Goal: Information Seeking & Learning: Learn about a topic

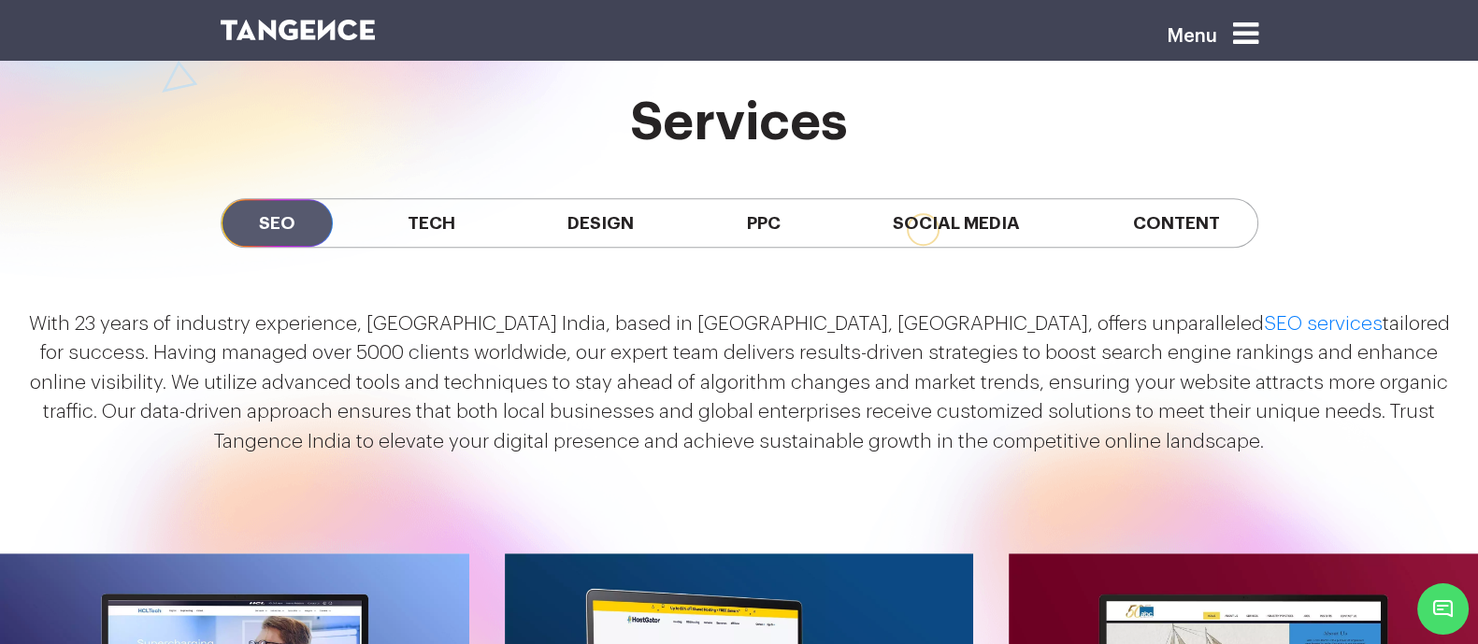
scroll to position [1653, 0]
click at [33, 325] on p "With 23 years of industry experience, Tangence India, based in Noida, Delhi NCR…" at bounding box center [738, 383] width 1431 height 148
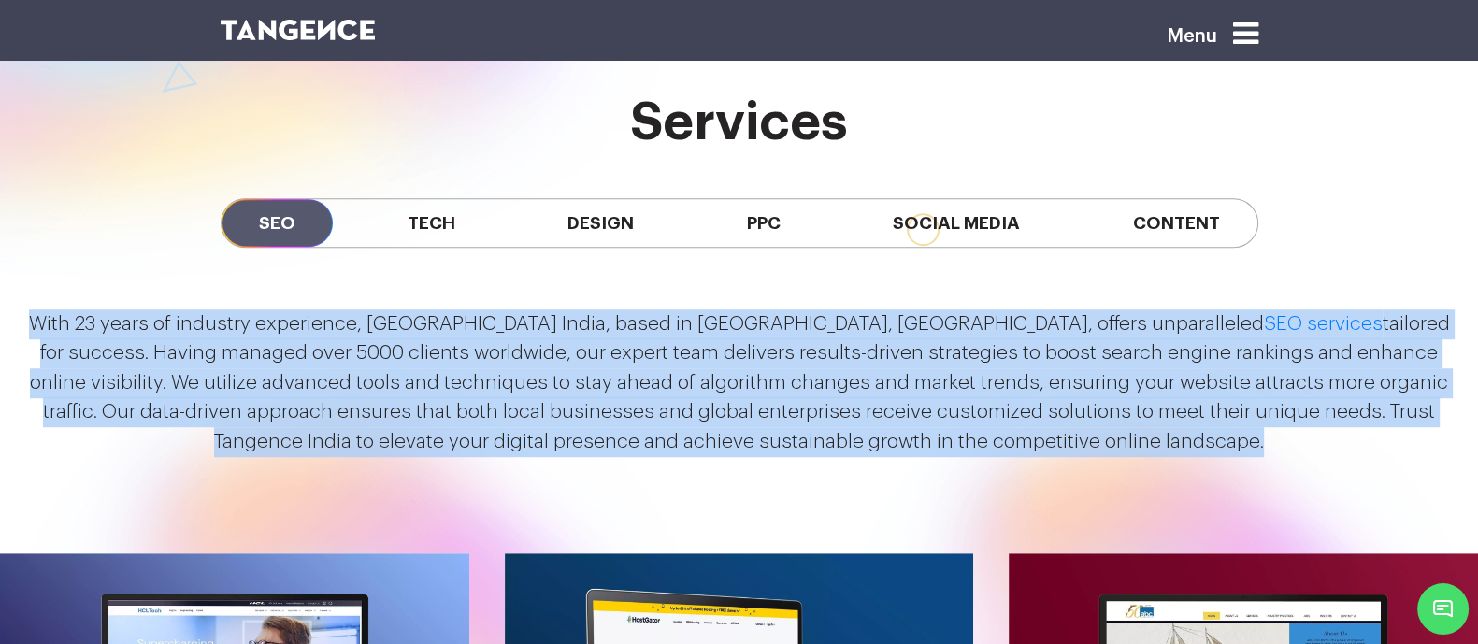
click at [1238, 447] on p "With 23 years of industry experience, Tangence India, based in Noida, Delhi NCR…" at bounding box center [738, 383] width 1431 height 148
copy div "With 23 years of industry experience, Tangence India, based in Noida, Delhi NCR…"
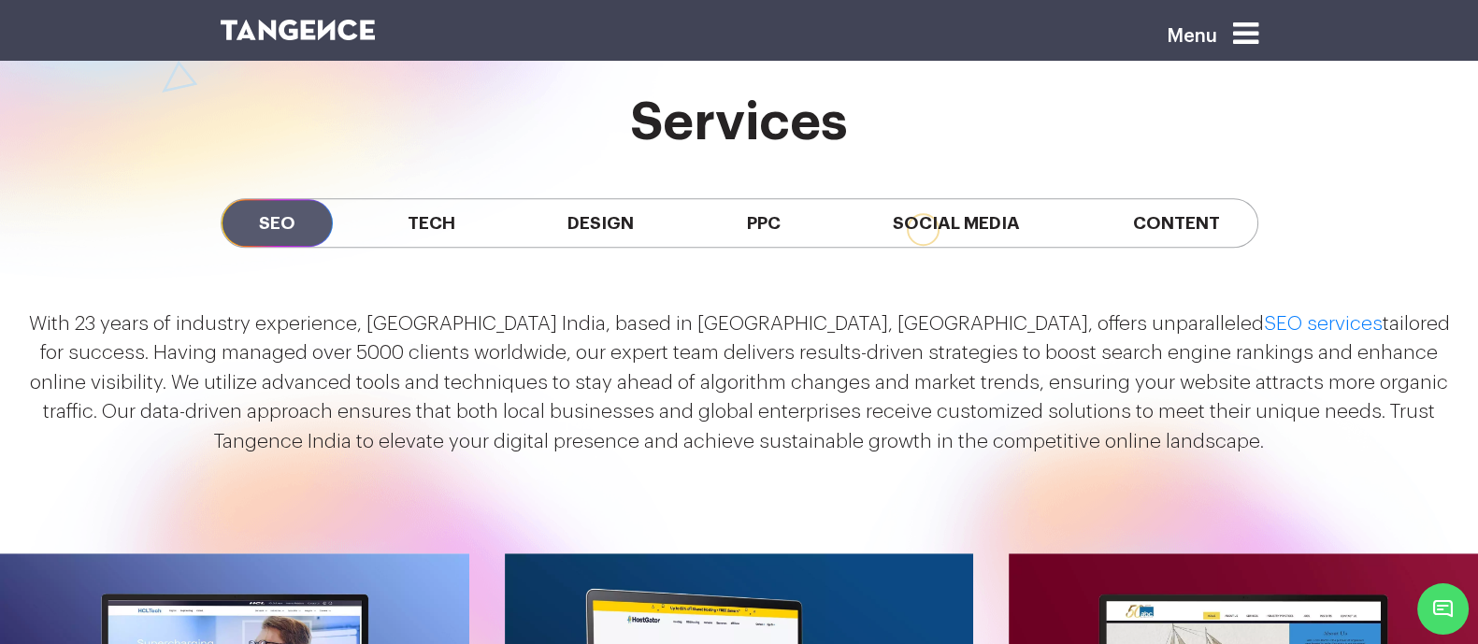
click at [668, 267] on div "SEO Tech Design PPC Social Media Content" at bounding box center [739, 222] width 1065 height 143
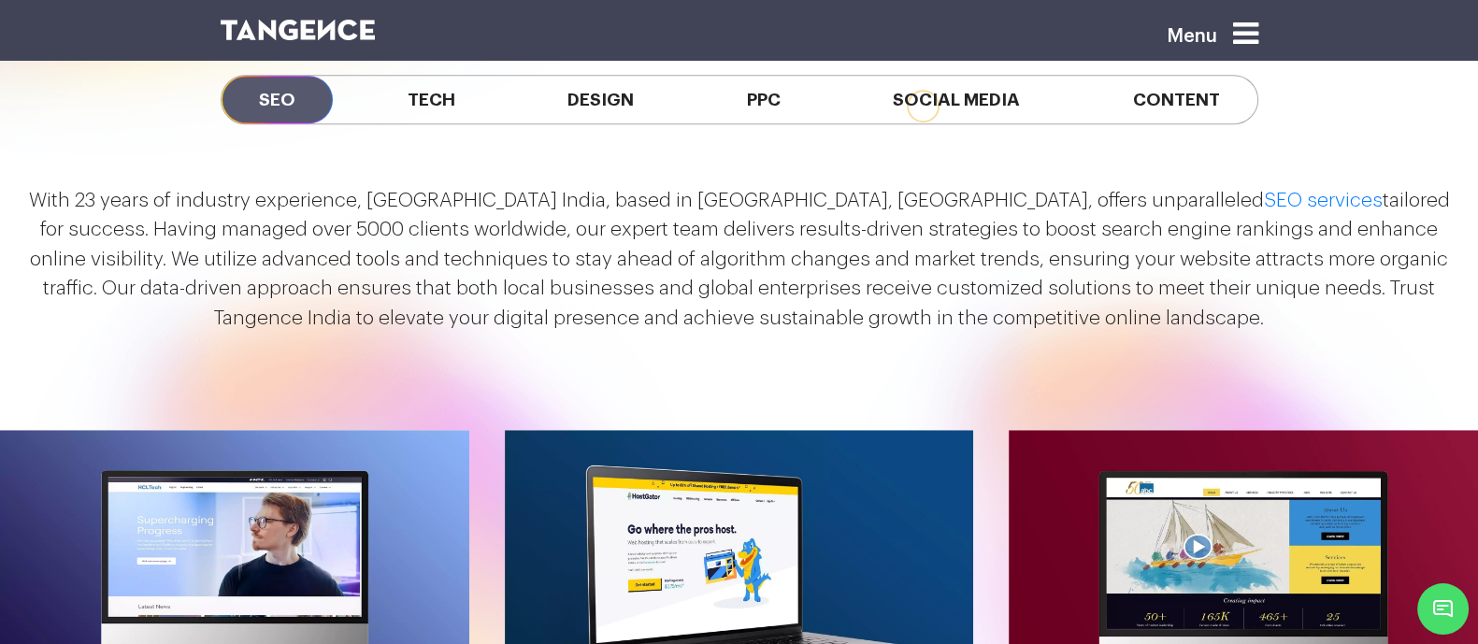
scroll to position [1773, 0]
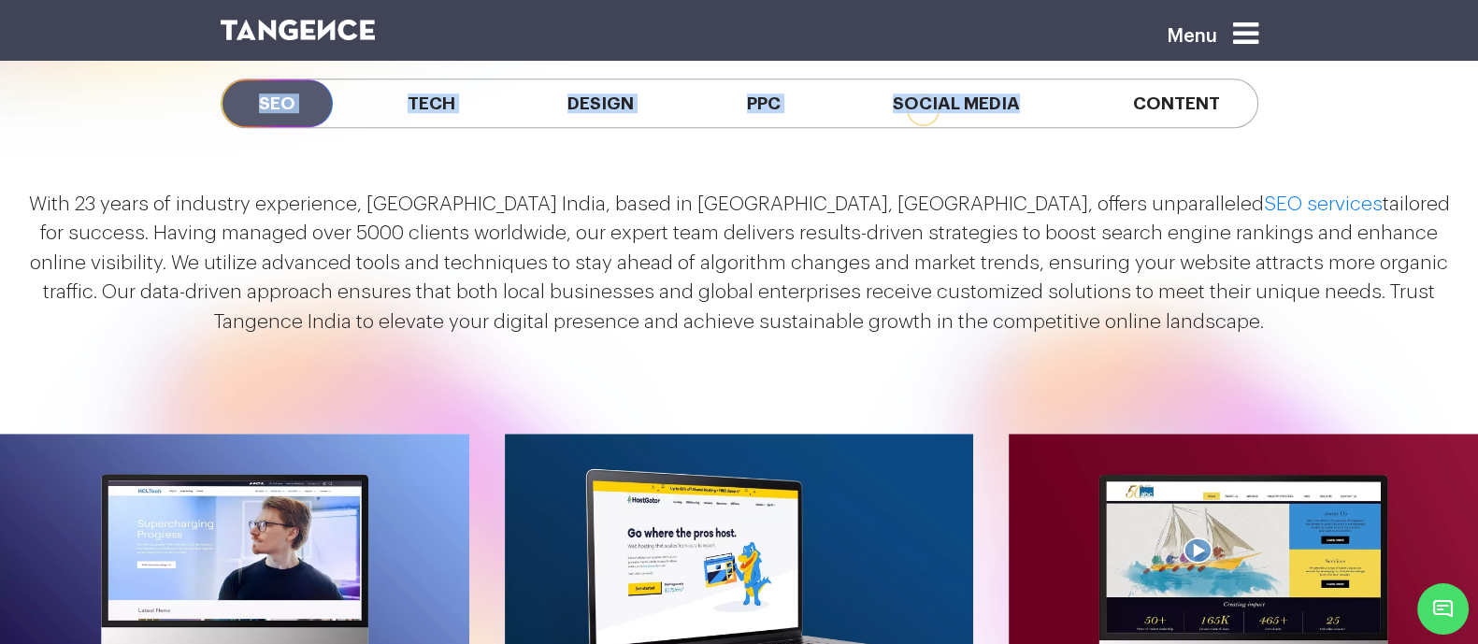
drag, startPoint x: 121, startPoint y: 67, endPoint x: 1106, endPoint y: 126, distance: 985.9
click at [1106, 126] on div "services SEO Tech Design PPC Social Media Content" at bounding box center [739, 74] width 1478 height 201
click at [1339, 115] on div "services SEO Tech Design PPC Social Media Content" at bounding box center [739, 74] width 1478 height 201
copy div "SEO Tech Design PPC Social Media Content"
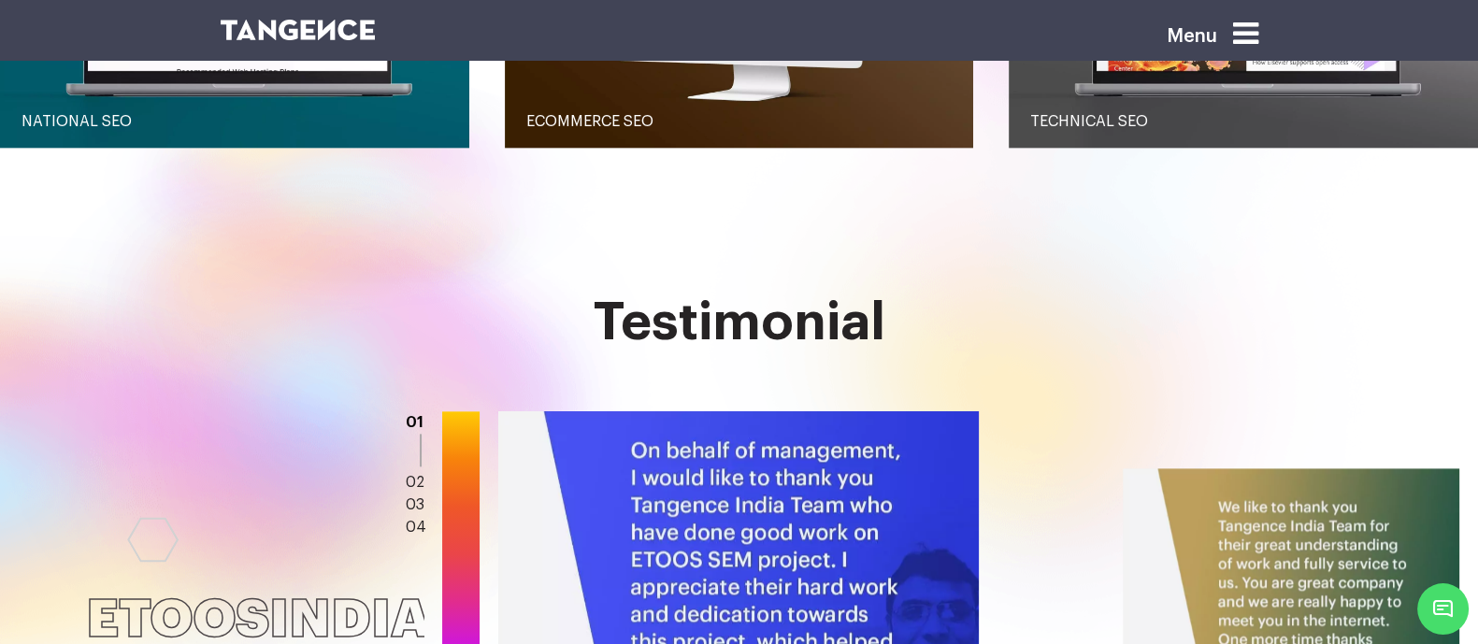
scroll to position [2726, 0]
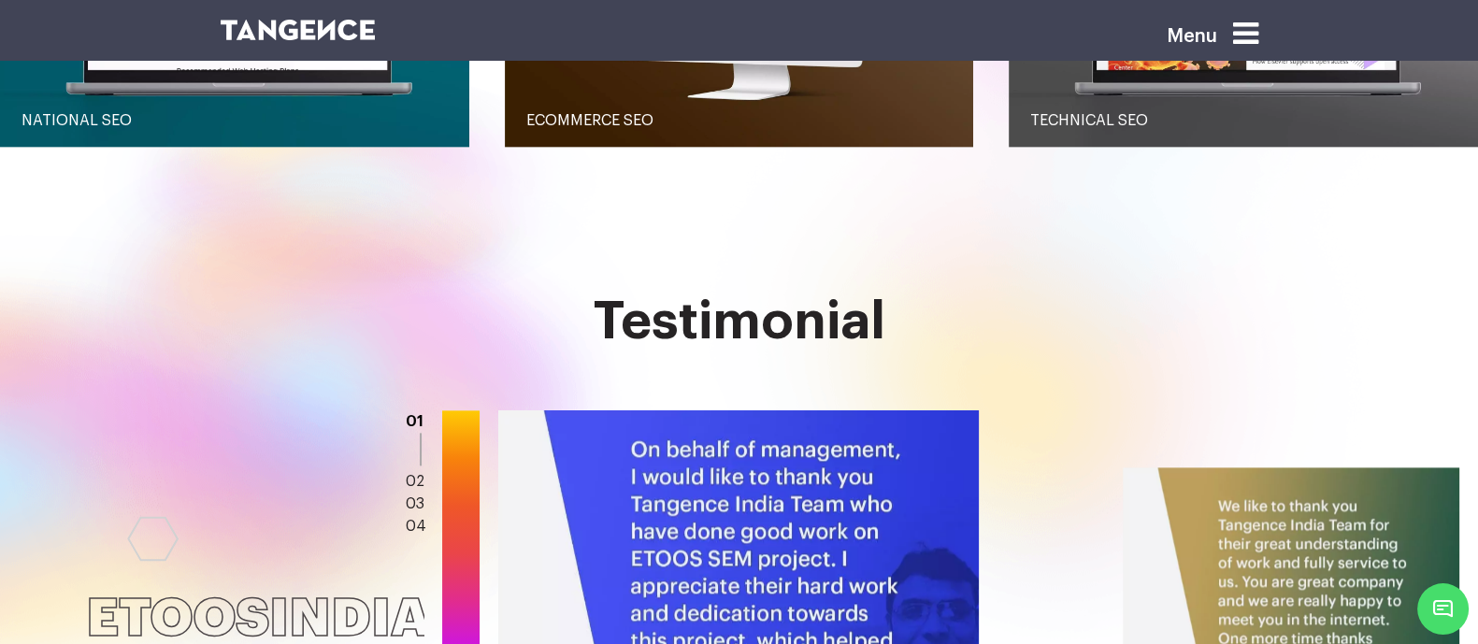
click at [562, 323] on h2 "Testimonial" at bounding box center [739, 322] width 1037 height 58
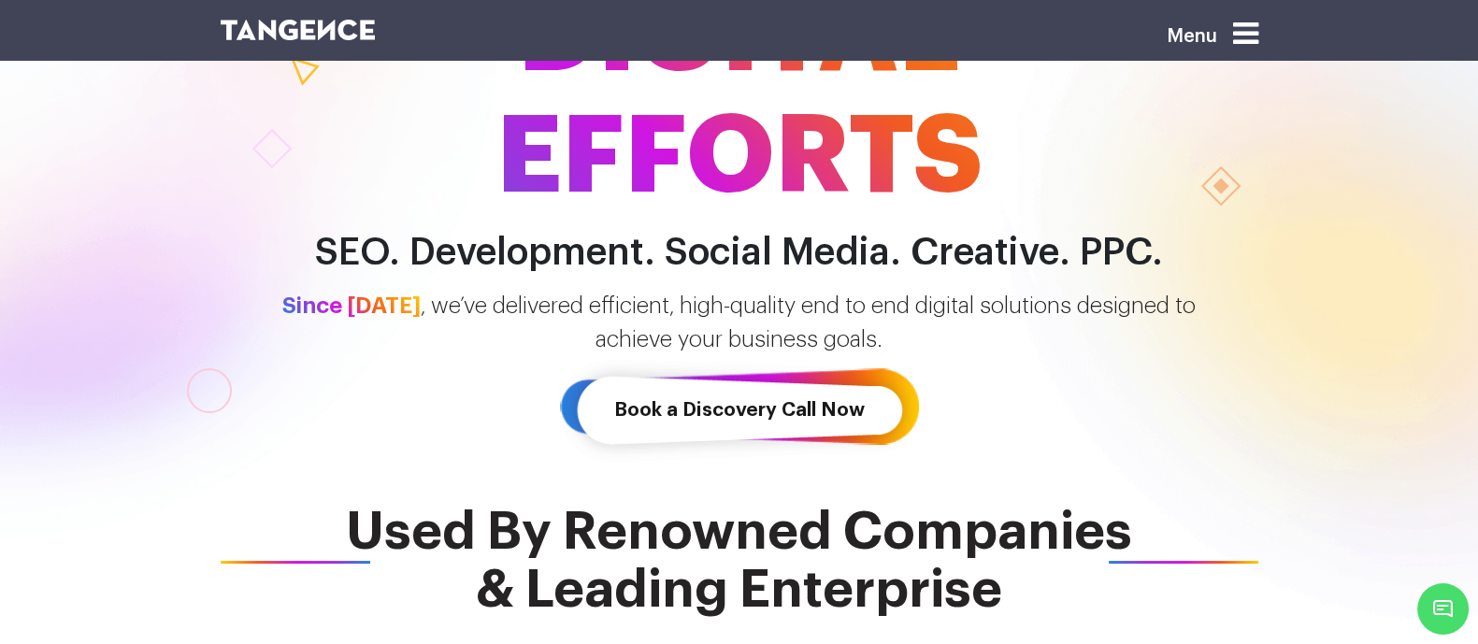
scroll to position [289, 0]
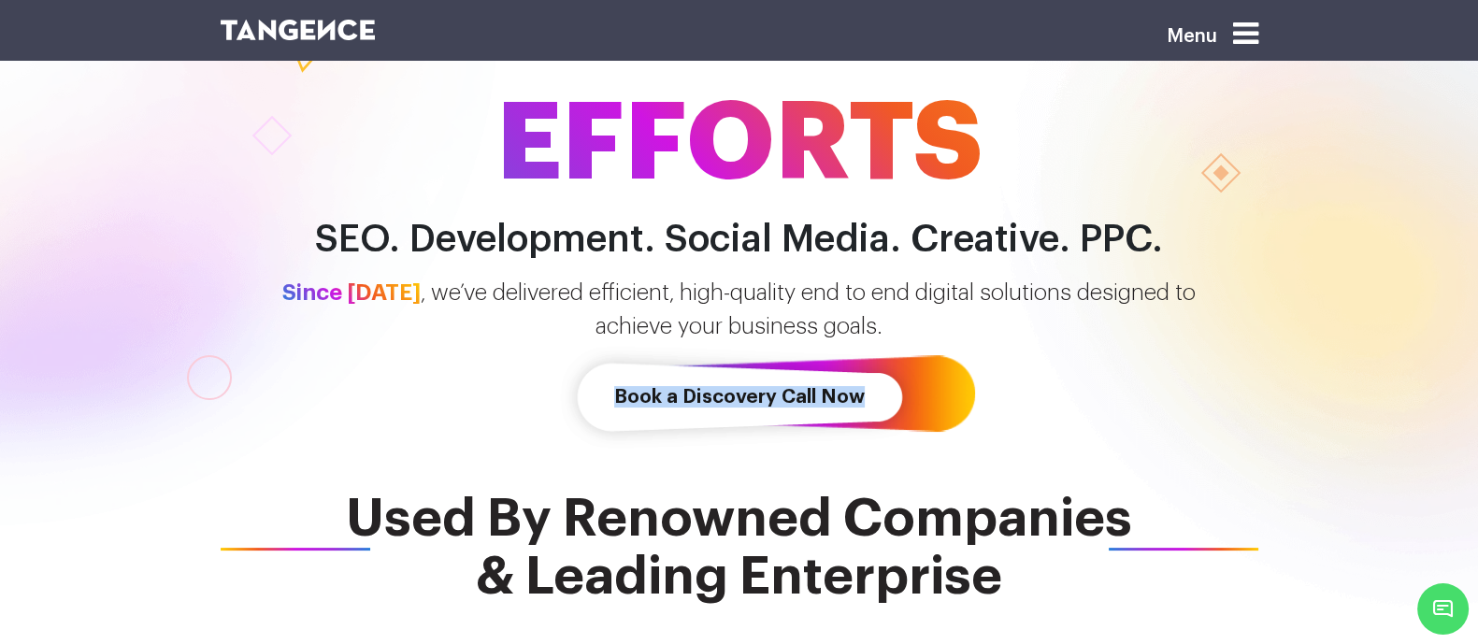
drag, startPoint x: 527, startPoint y: 363, endPoint x: 891, endPoint y: 419, distance: 367.9
click at [891, 419] on div "One-stop for all DIGITAL EFFORTS SEO. Development. Social Media. Creative. PPC.…" at bounding box center [739, 145] width 1478 height 644
copy link "Book a Discovery Call Now"
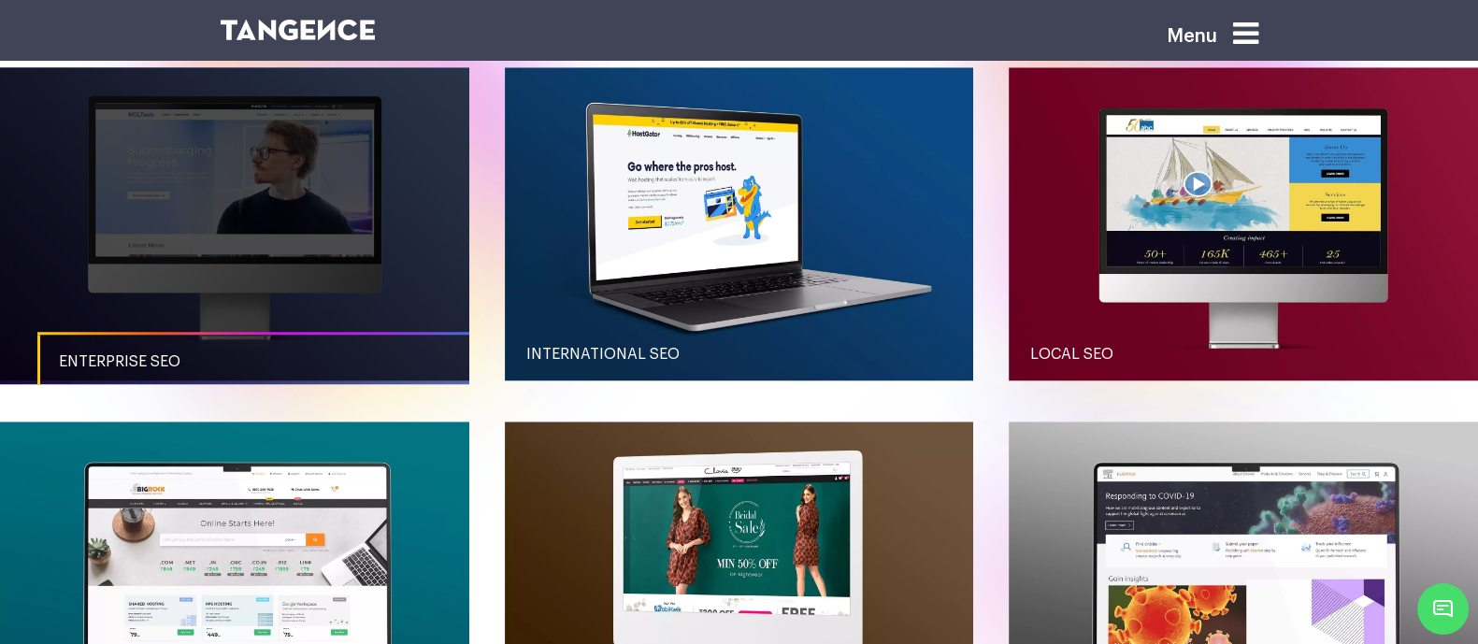
scroll to position [1908, 0]
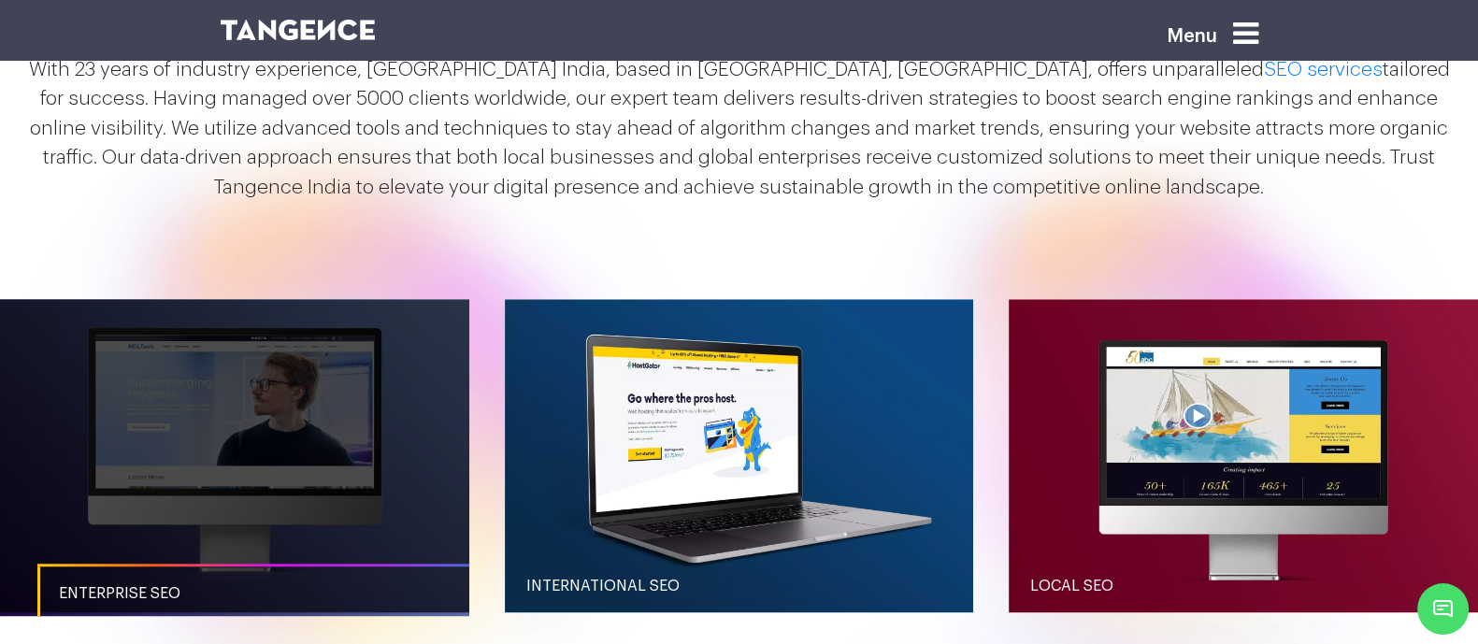
click at [367, 488] on link "button" at bounding box center [234, 455] width 469 height 312
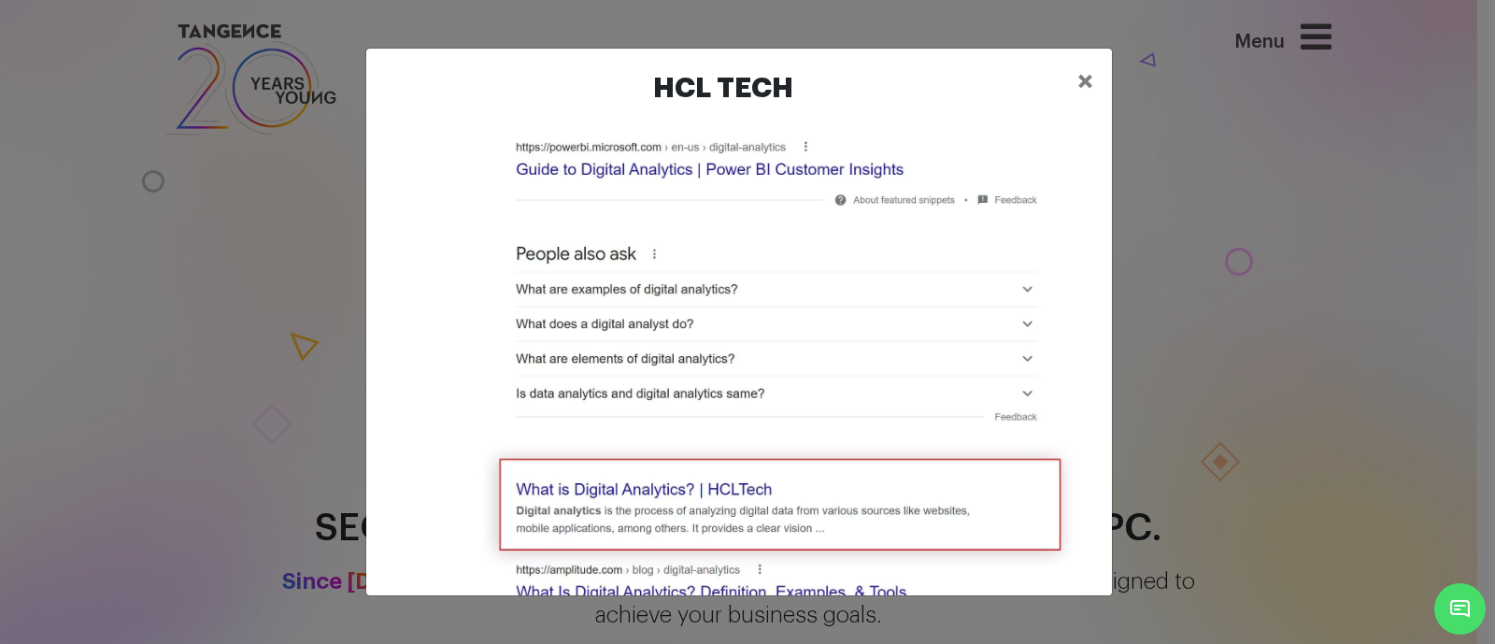
scroll to position [180, 0]
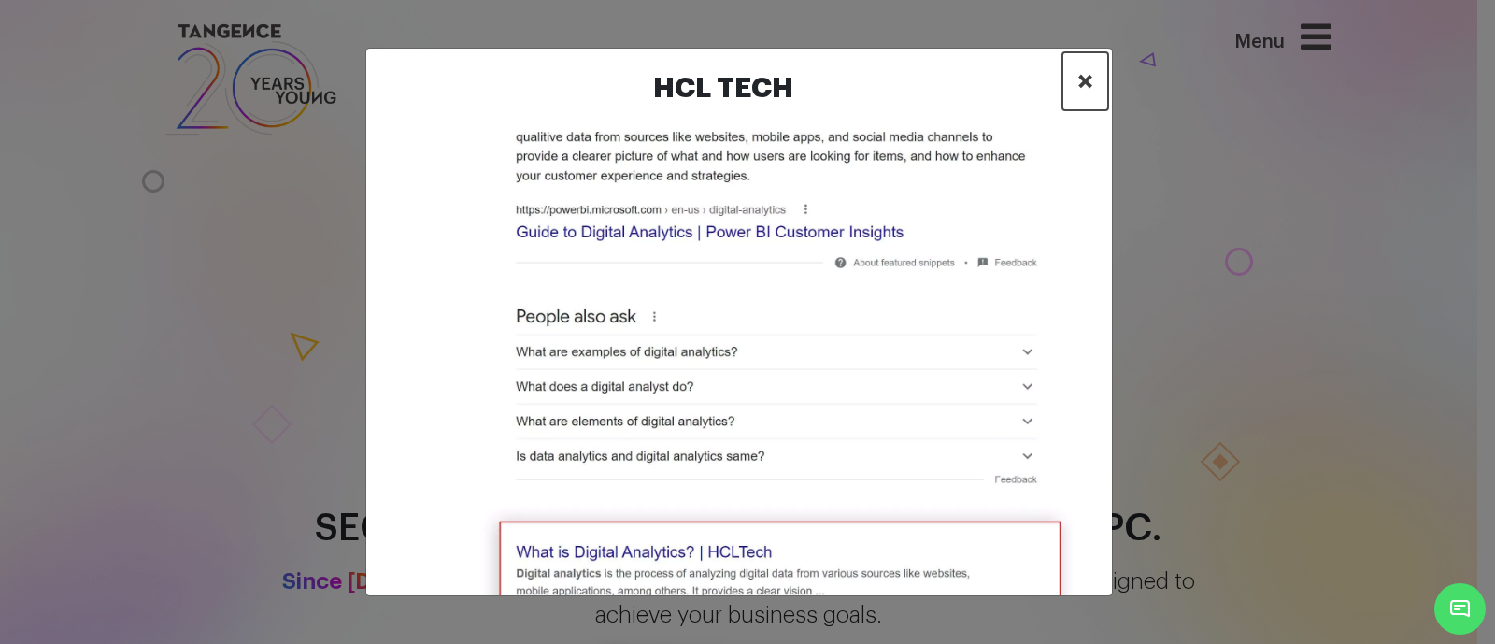
click at [1089, 77] on span "×" at bounding box center [1086, 81] width 16 height 28
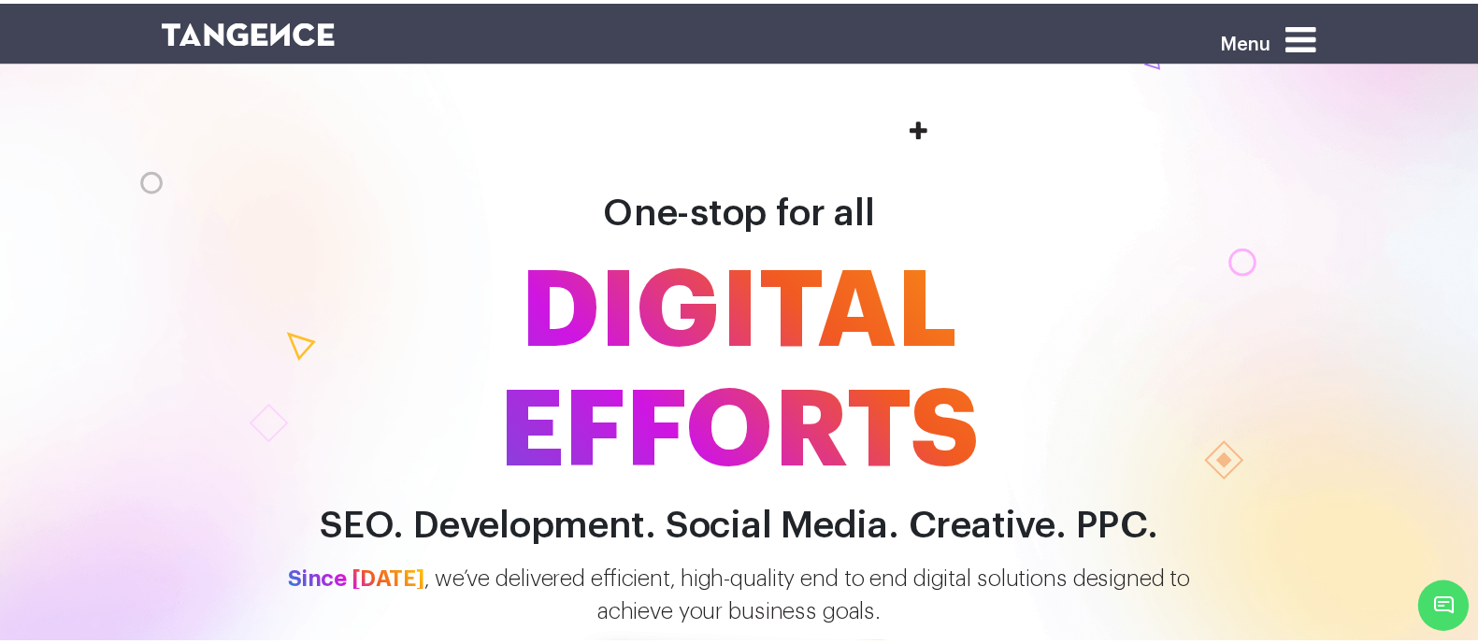
scroll to position [2049, 0]
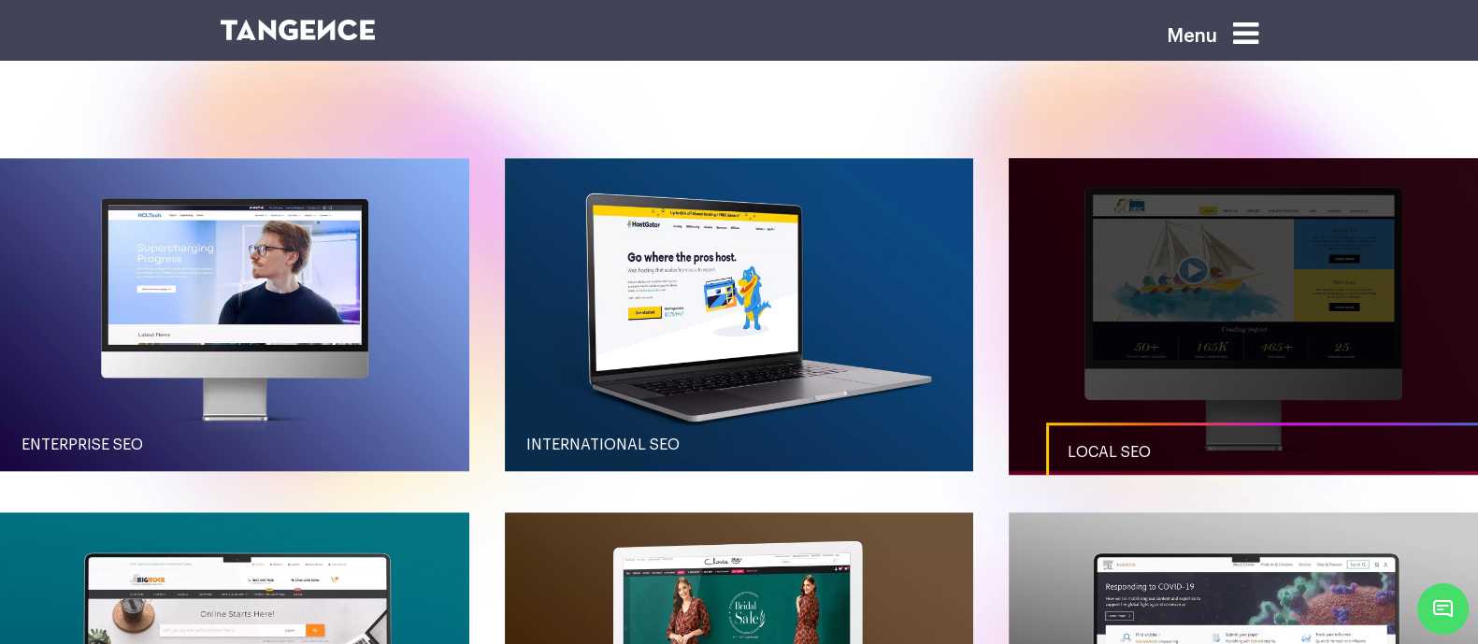
click at [1101, 310] on link "button" at bounding box center [1242, 314] width 469 height 312
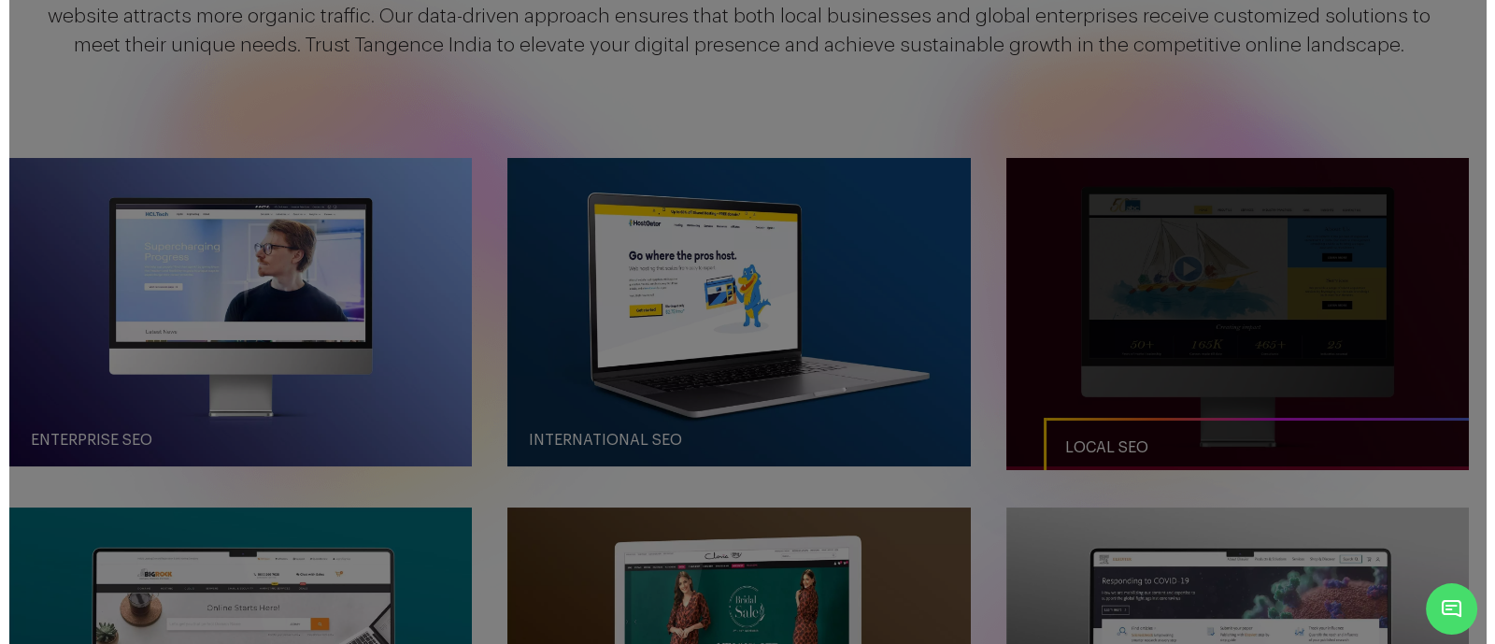
scroll to position [0, 0]
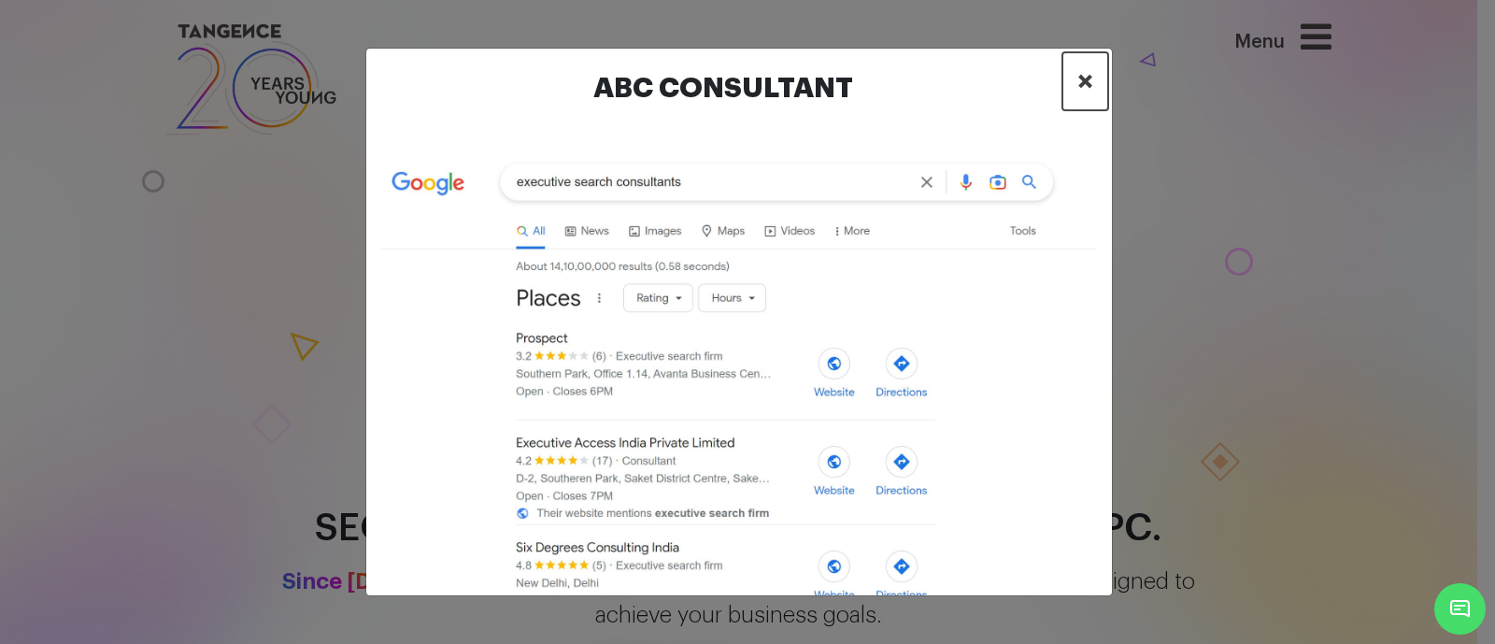
click at [1078, 69] on span "×" at bounding box center [1086, 81] width 16 height 28
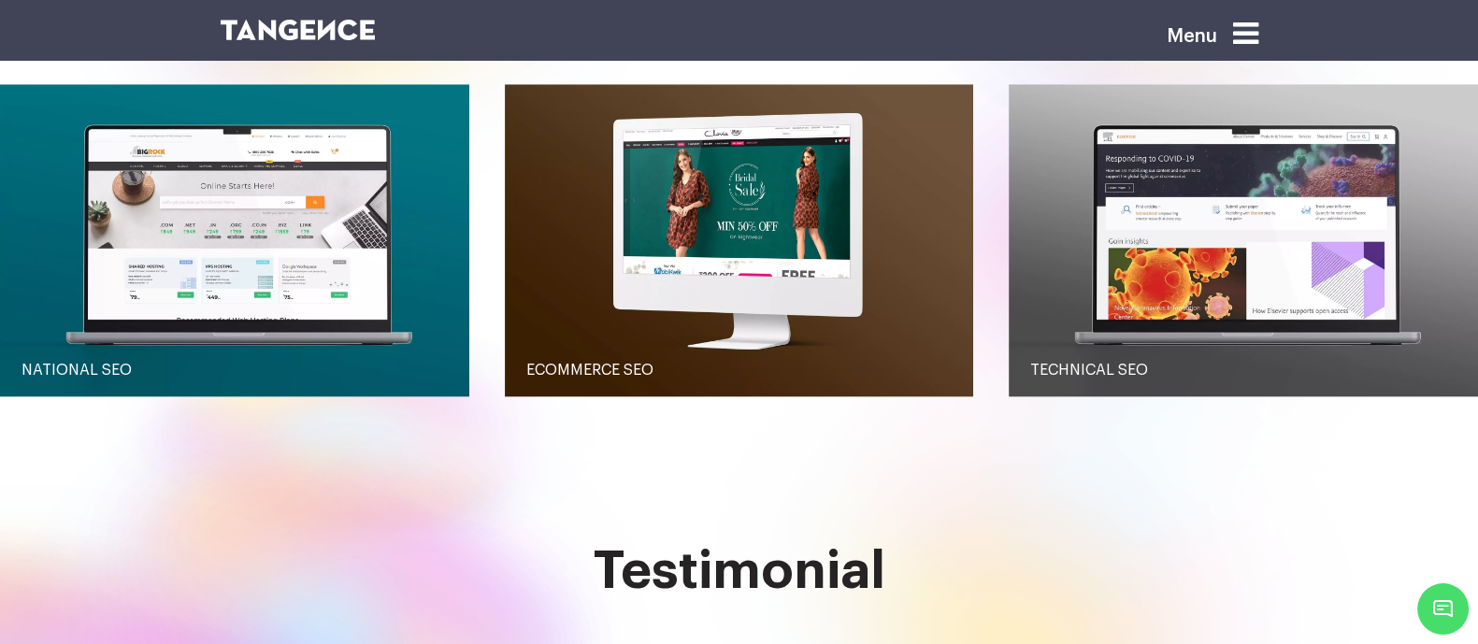
scroll to position [2465, 0]
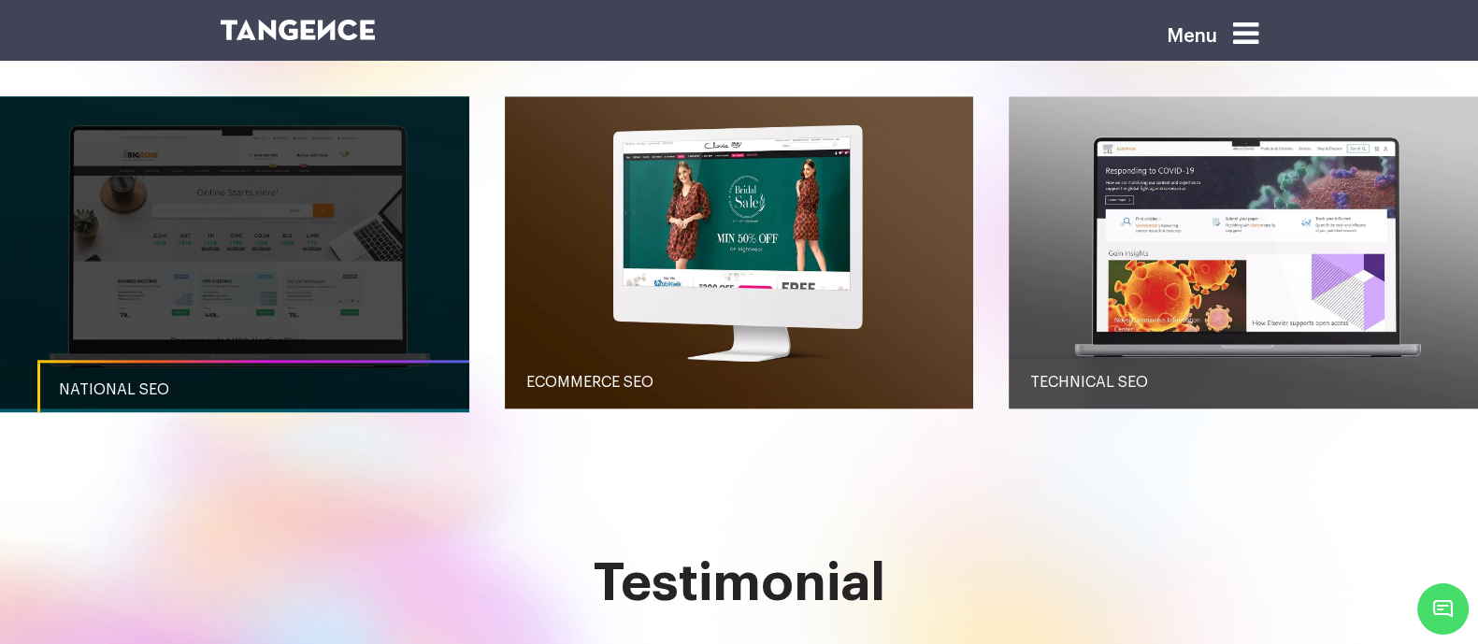
click at [345, 273] on link "button" at bounding box center [234, 252] width 469 height 312
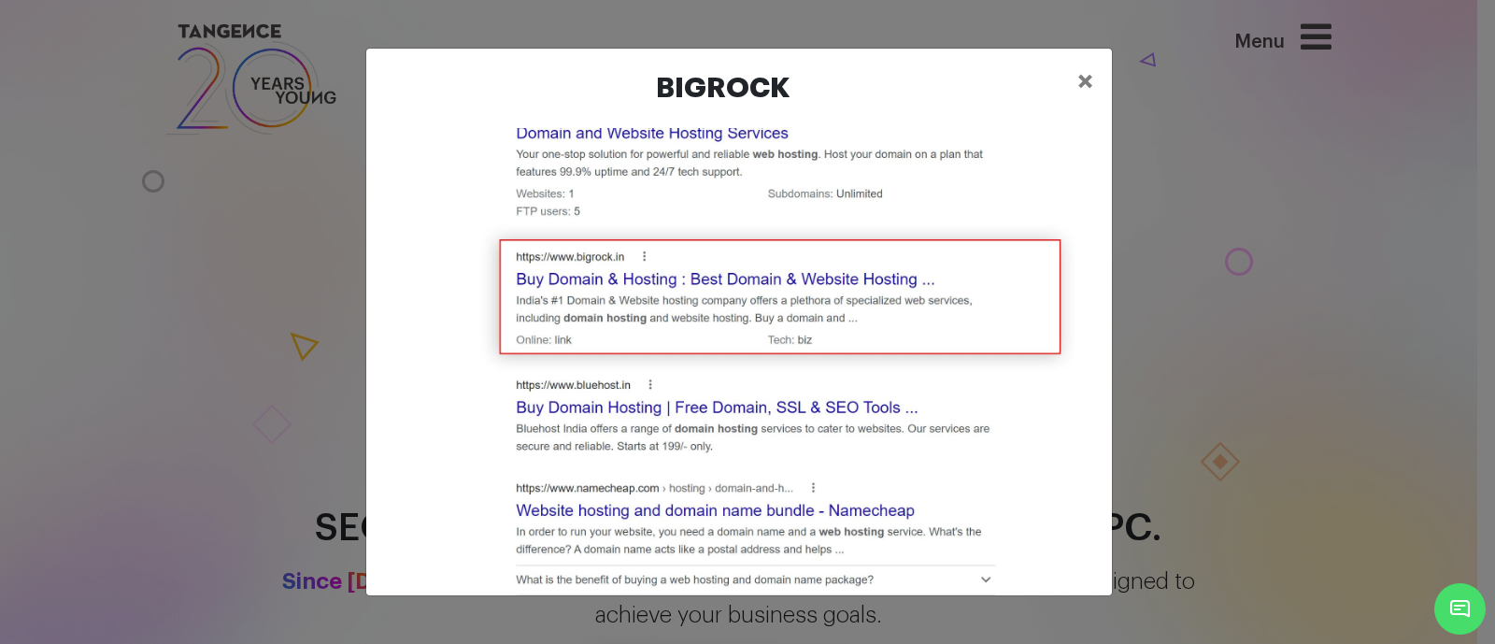
scroll to position [1425, 0]
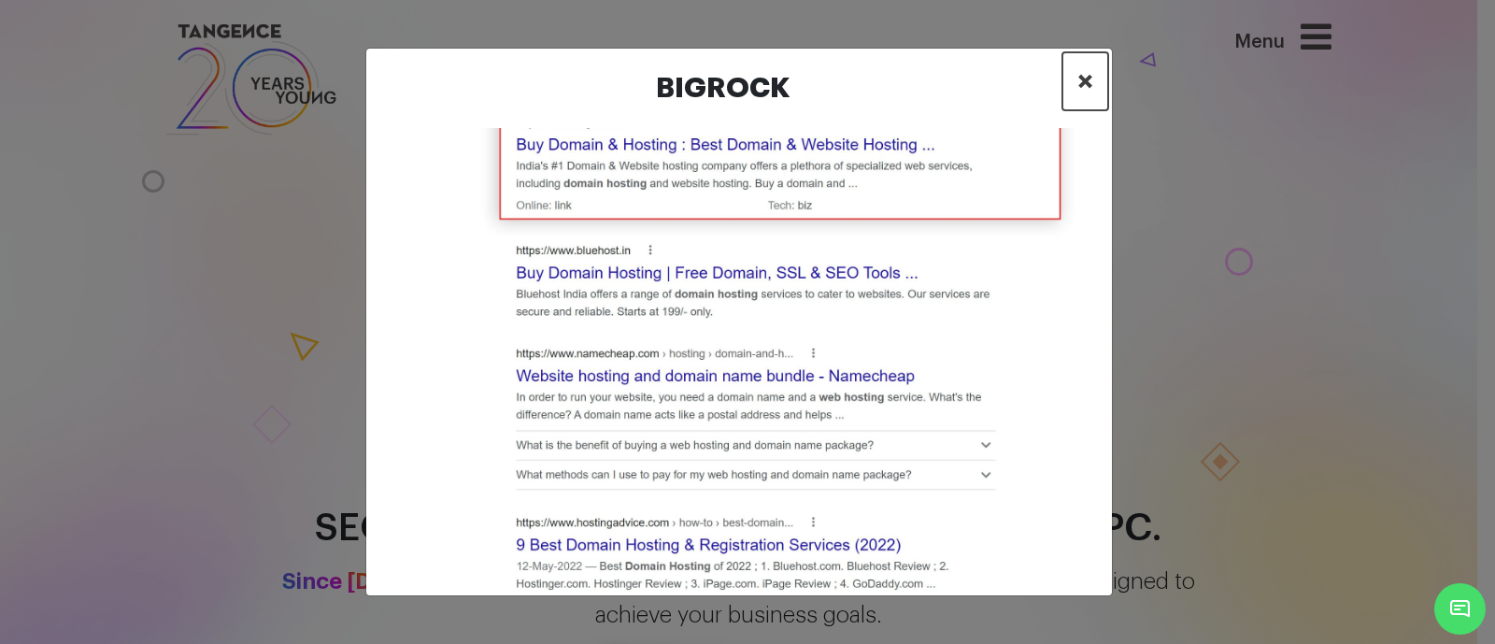
click at [1076, 89] on button "×" at bounding box center [1086, 81] width 46 height 58
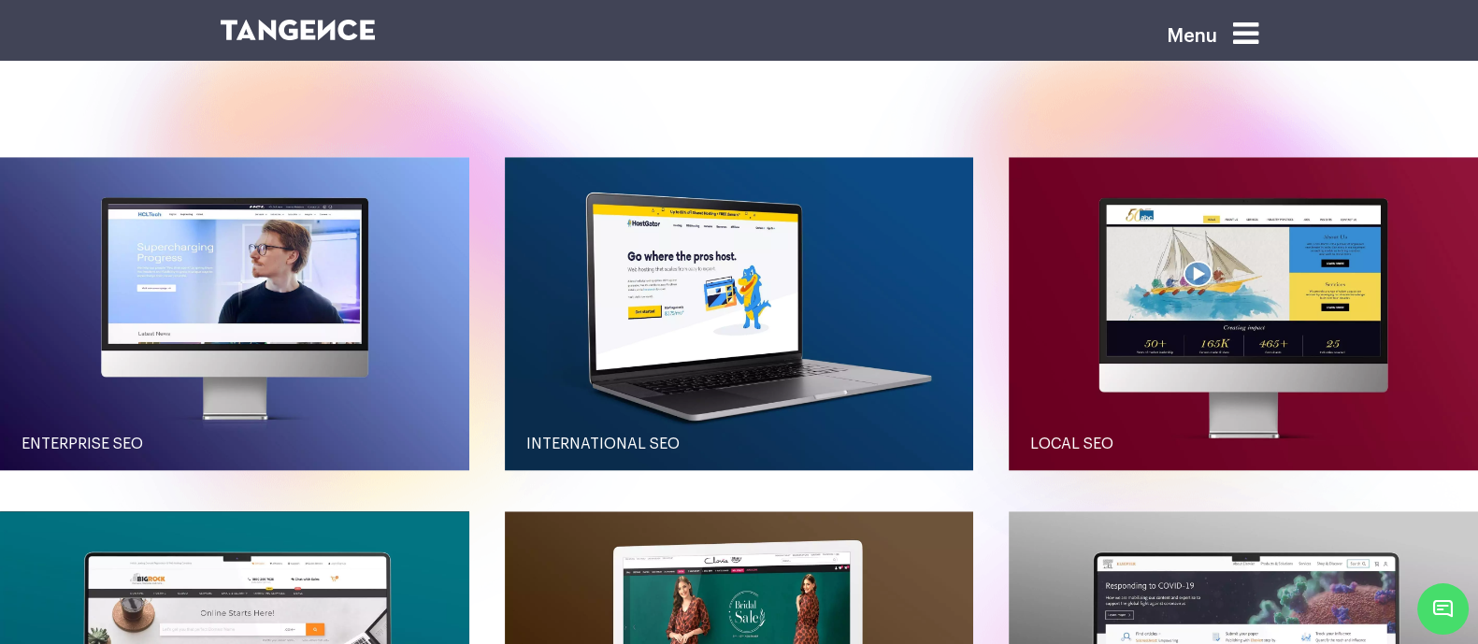
scroll to position [2051, 0]
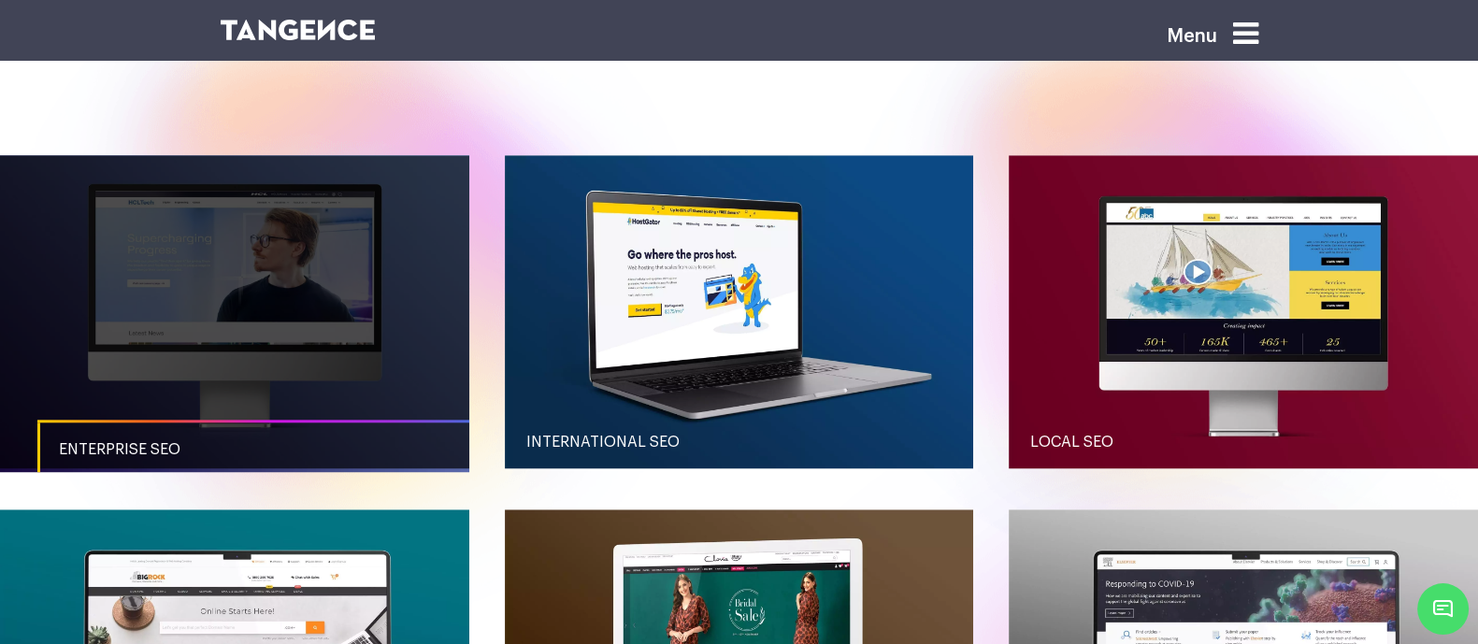
click at [159, 453] on span "Enterprise SEO" at bounding box center [119, 449] width 121 height 15
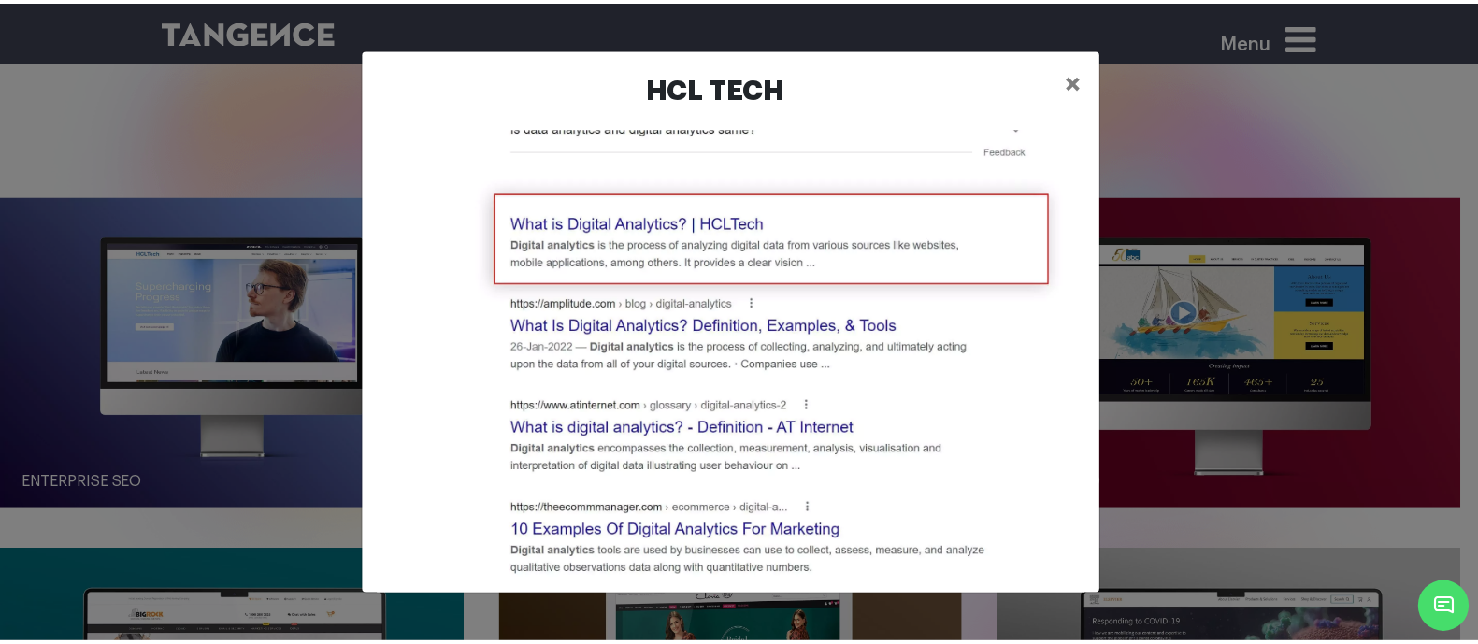
scroll to position [507, 0]
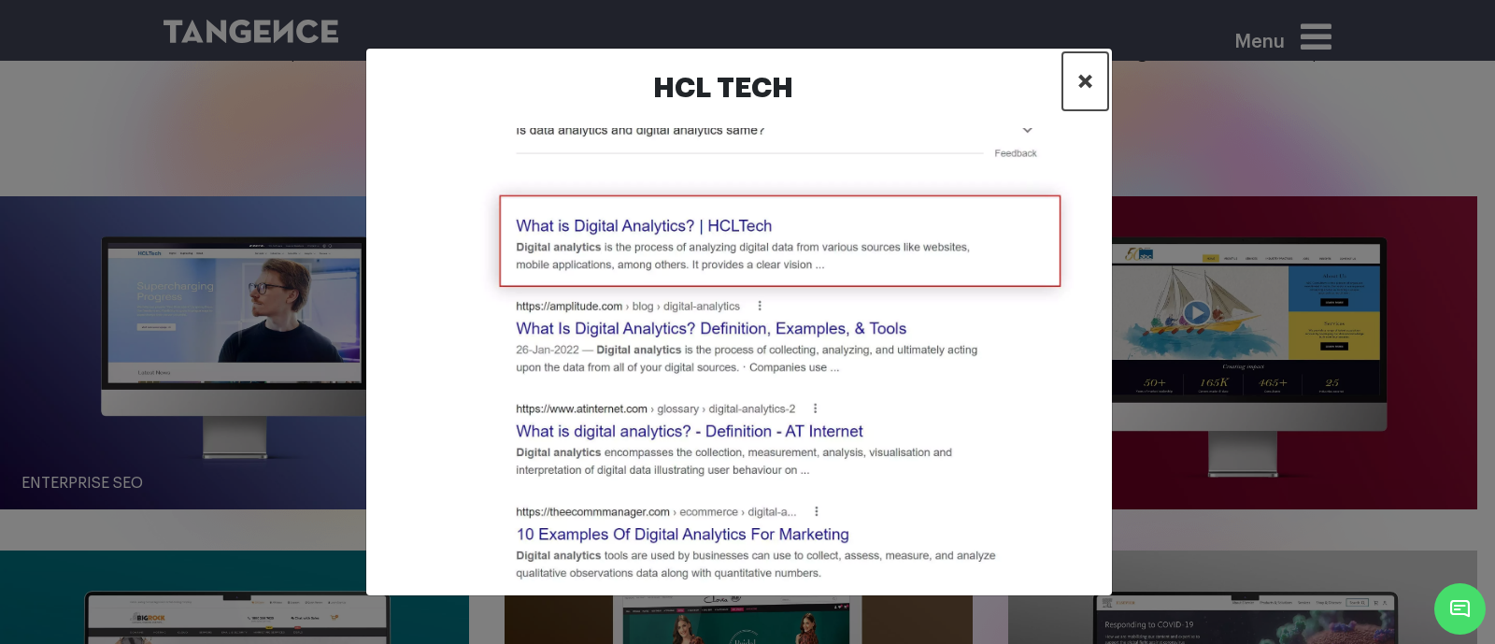
click at [1079, 90] on span "×" at bounding box center [1086, 81] width 16 height 28
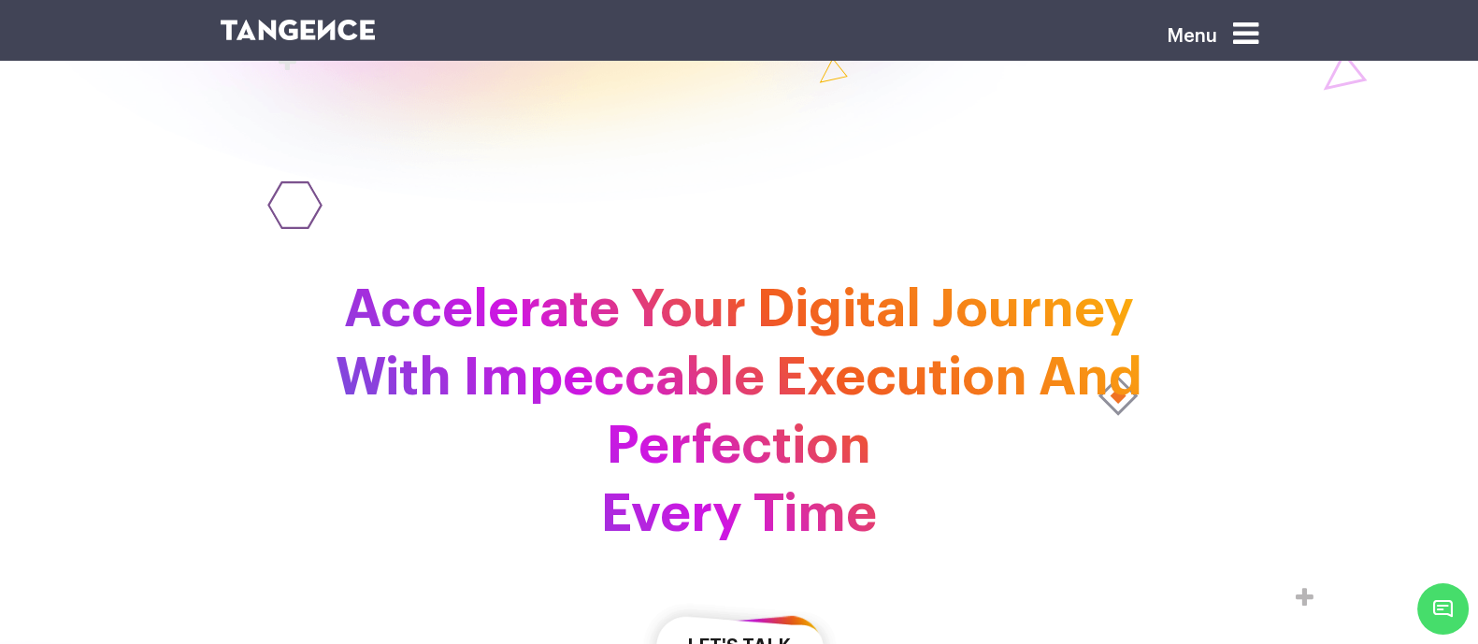
scroll to position [4825, 0]
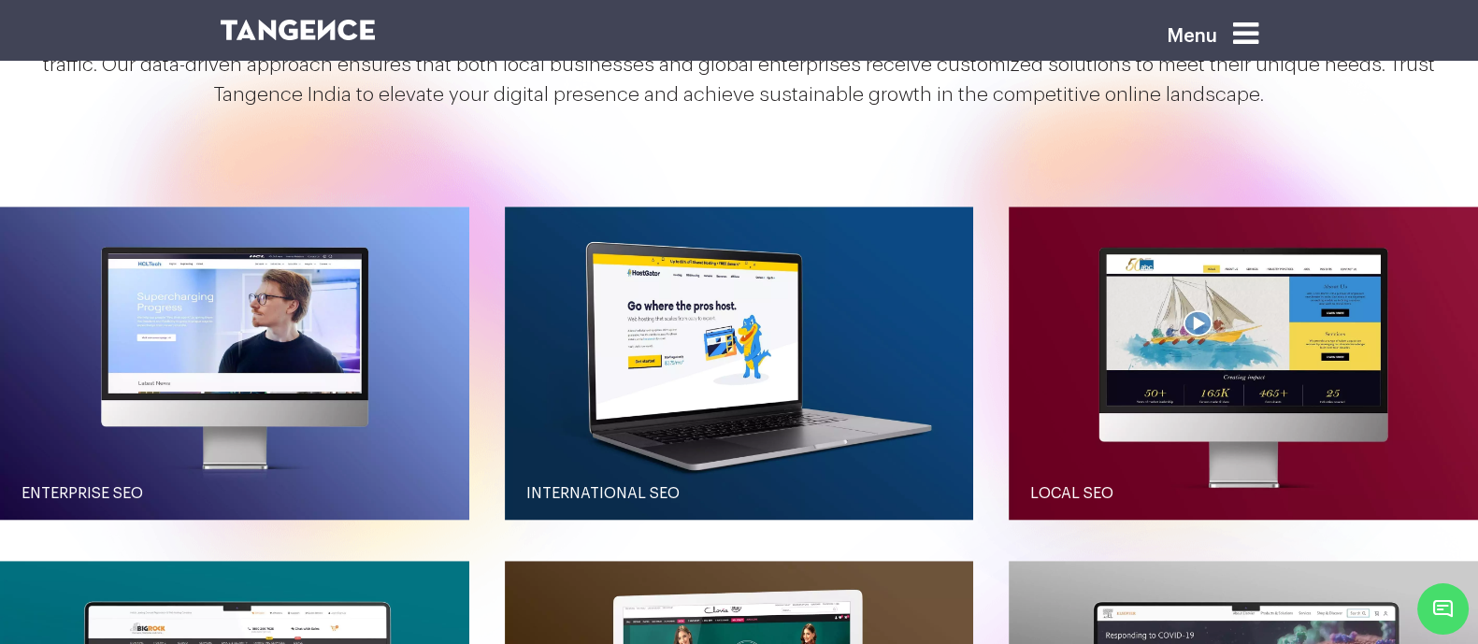
scroll to position [2002, 0]
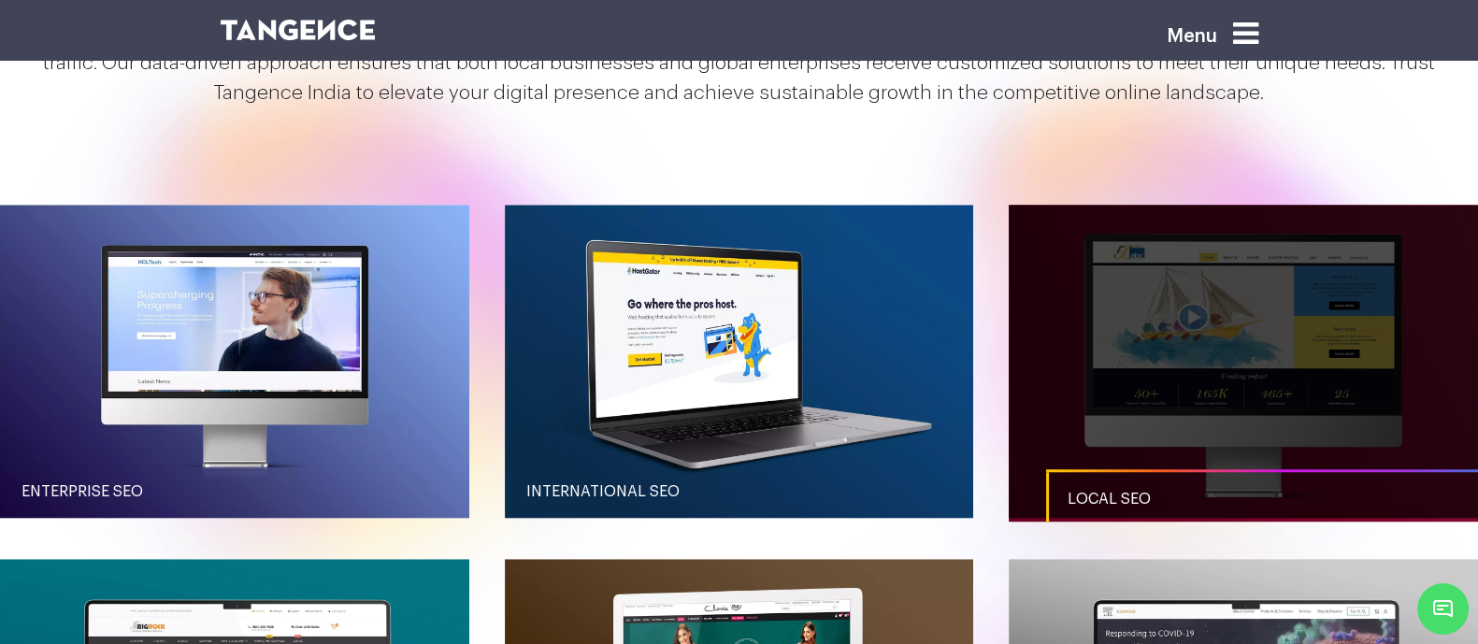
click at [1112, 408] on link "button" at bounding box center [1242, 361] width 469 height 312
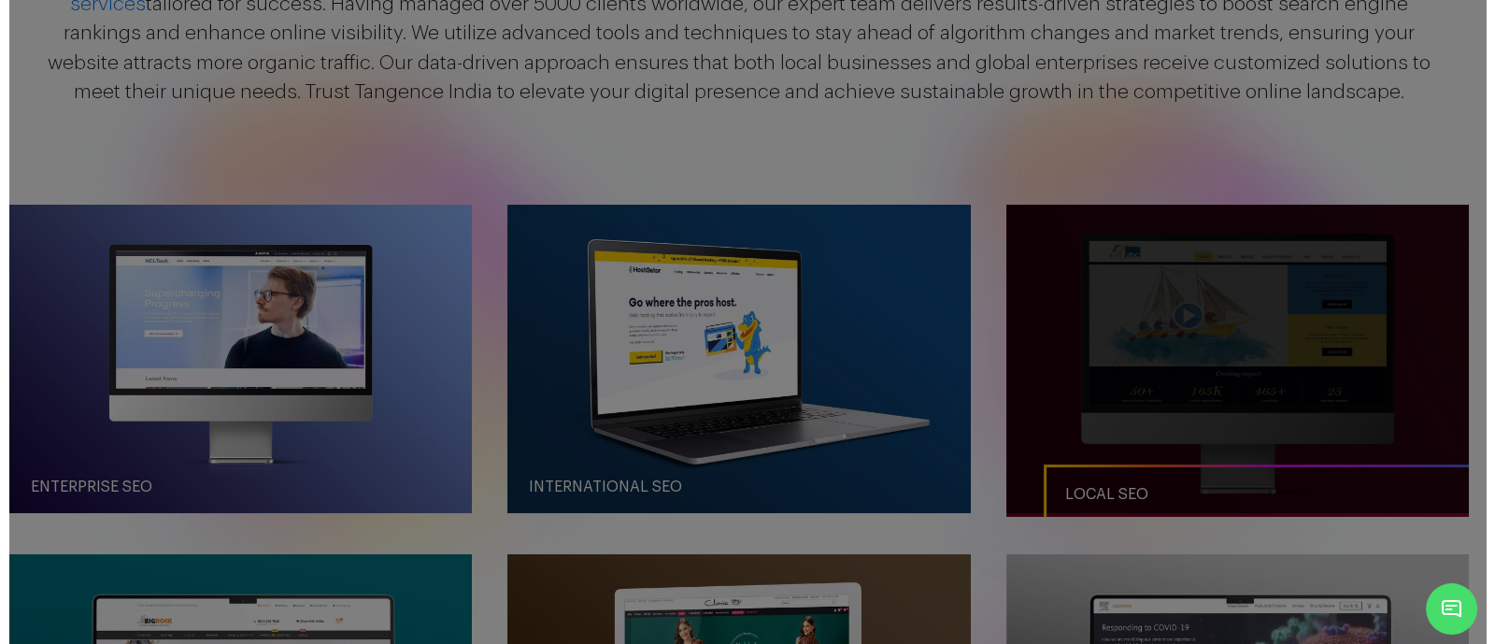
scroll to position [0, 0]
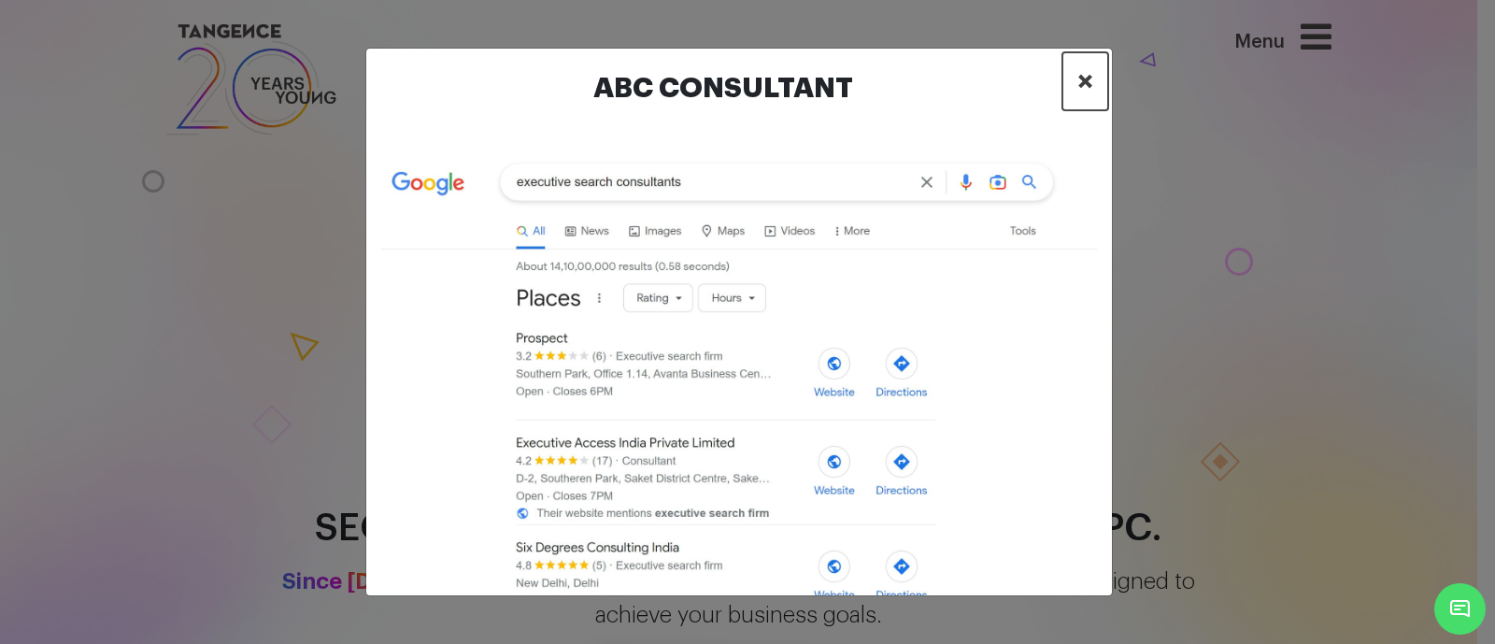
click at [1079, 76] on span "×" at bounding box center [1086, 81] width 16 height 28
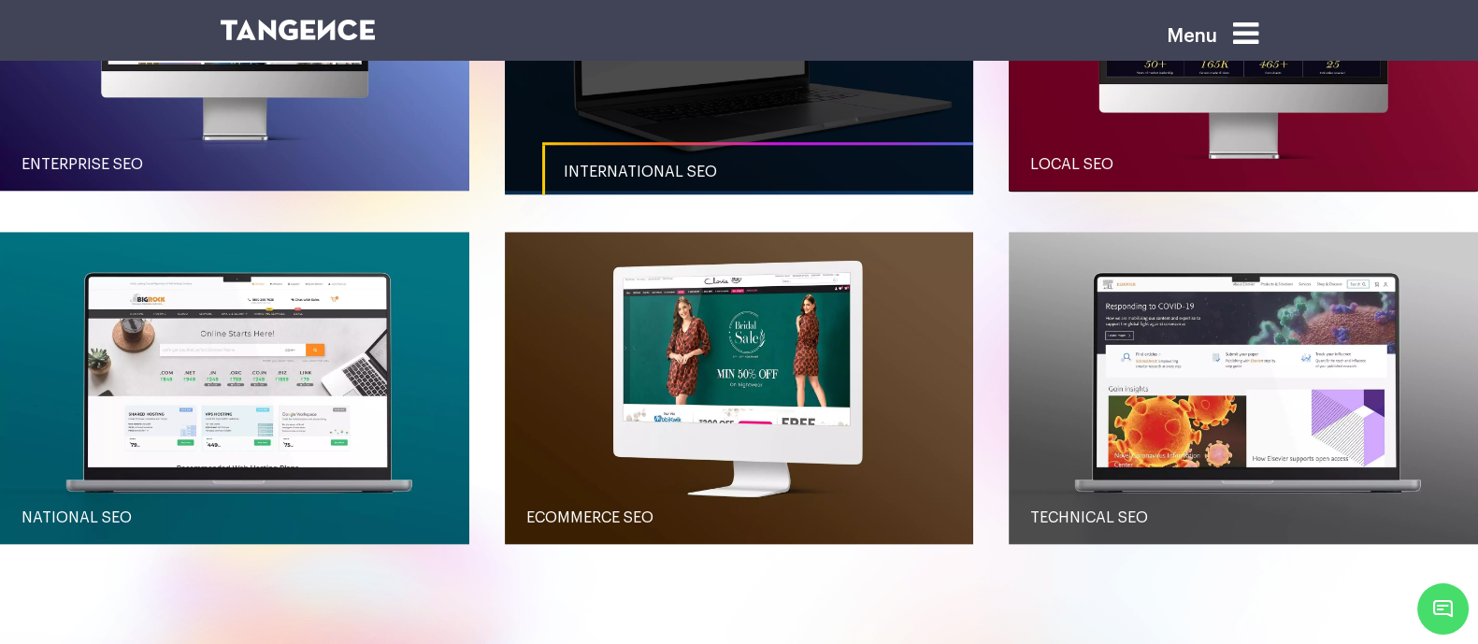
scroll to position [2331, 0]
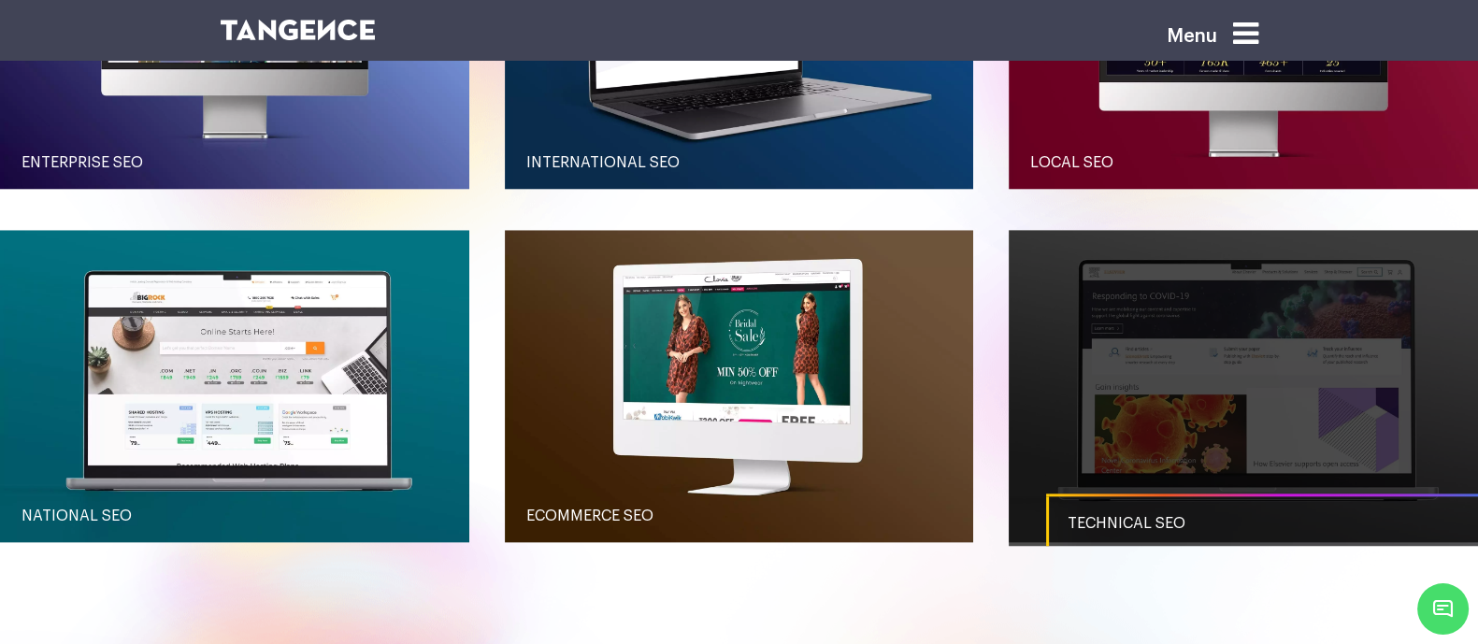
click at [1086, 393] on link "button" at bounding box center [1242, 386] width 469 height 312
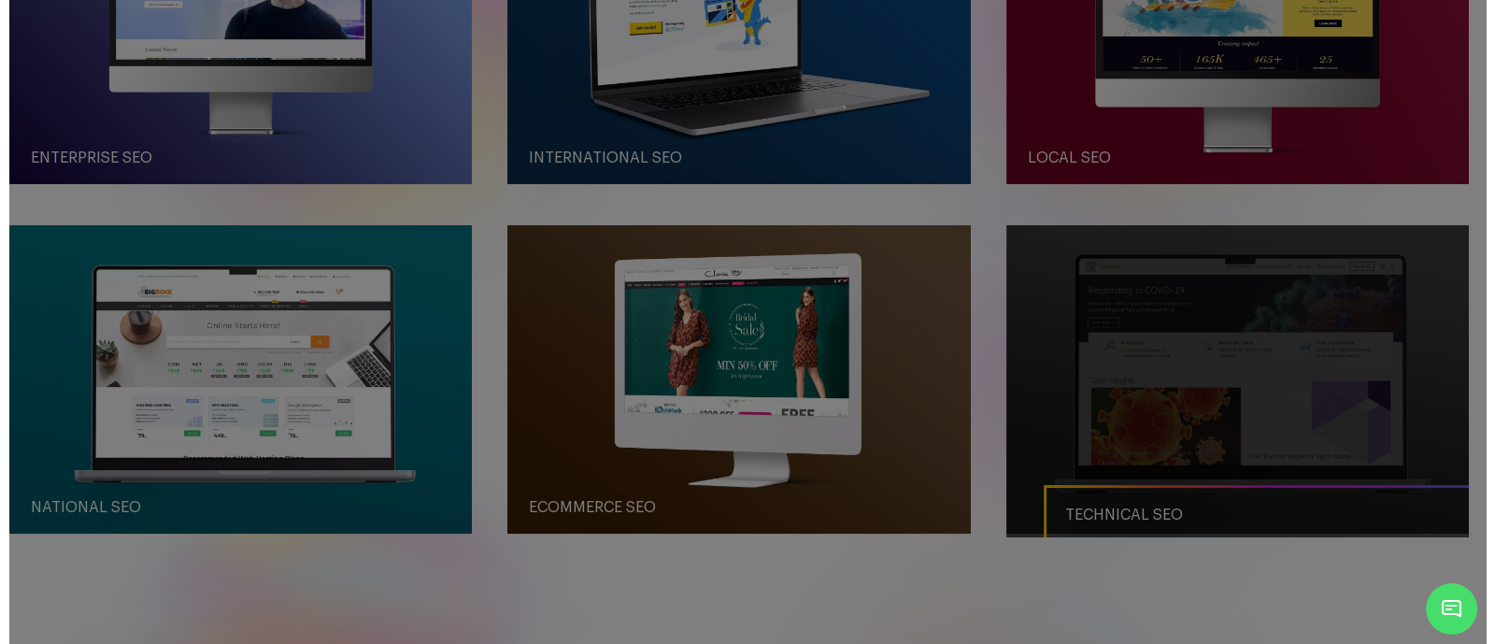
scroll to position [0, 0]
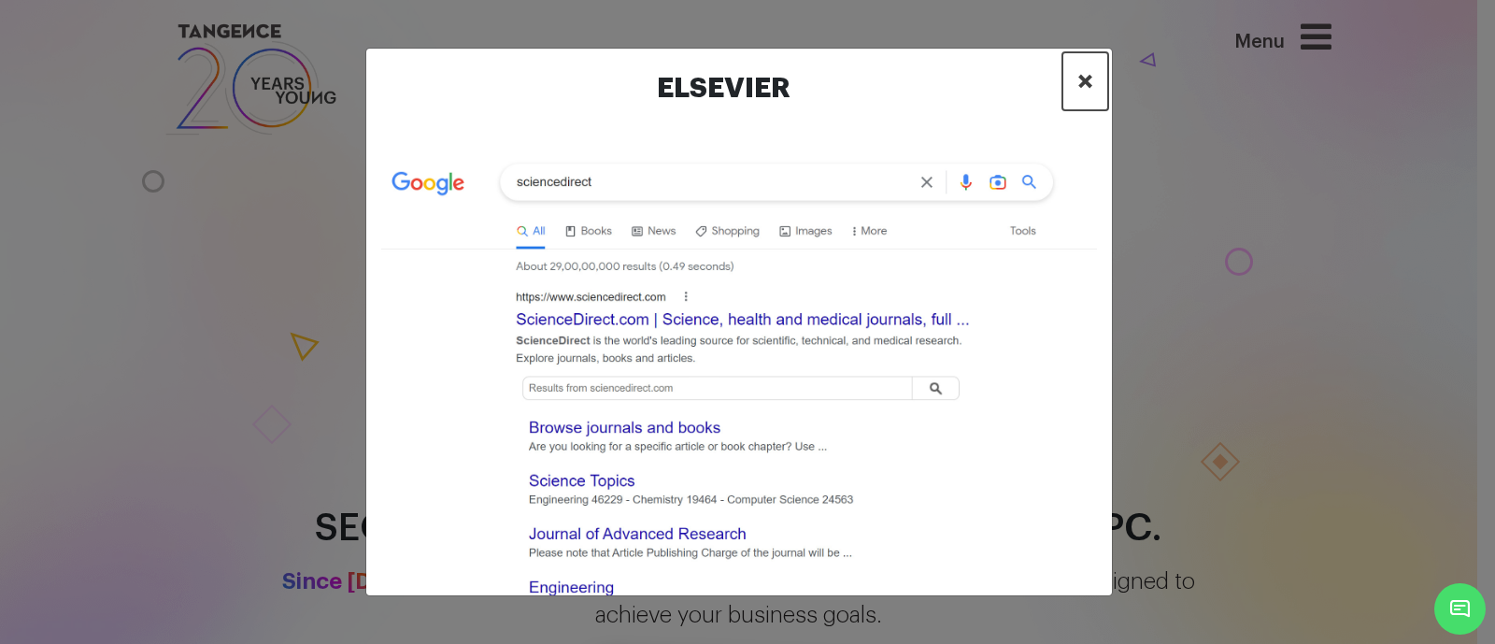
click at [1082, 77] on span "×" at bounding box center [1086, 81] width 16 height 28
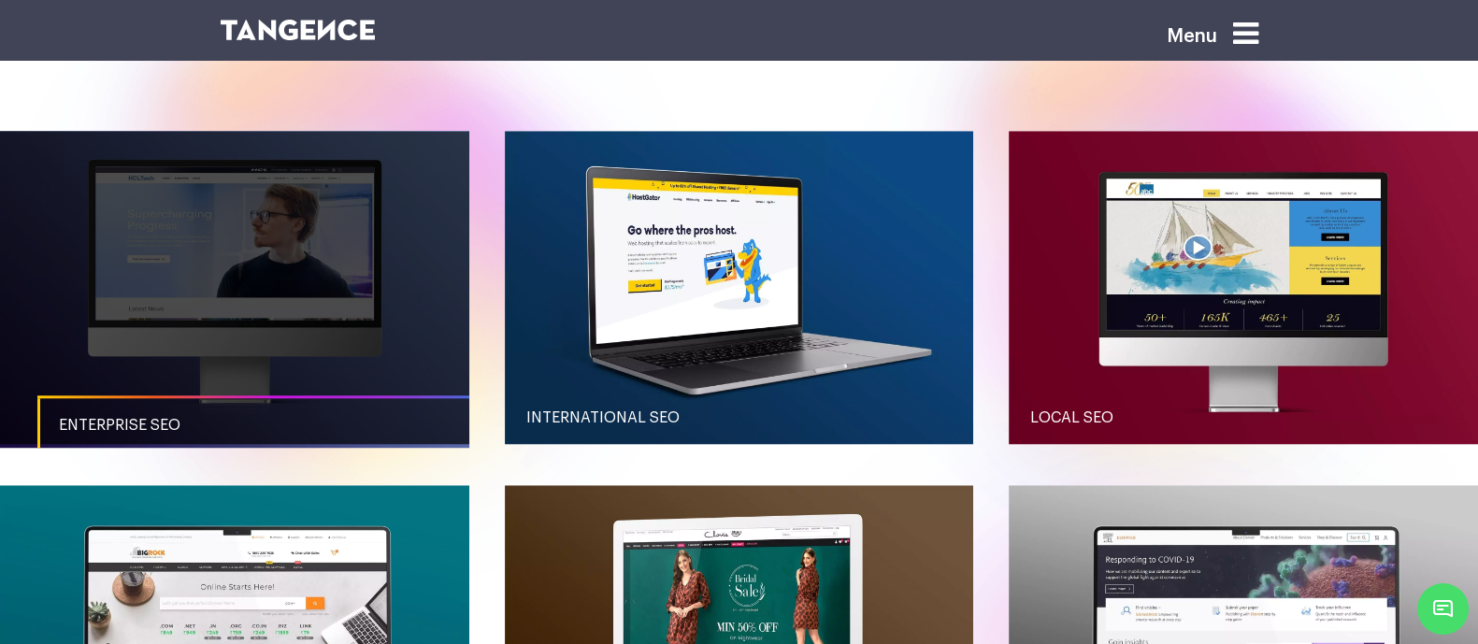
scroll to position [2079, 0]
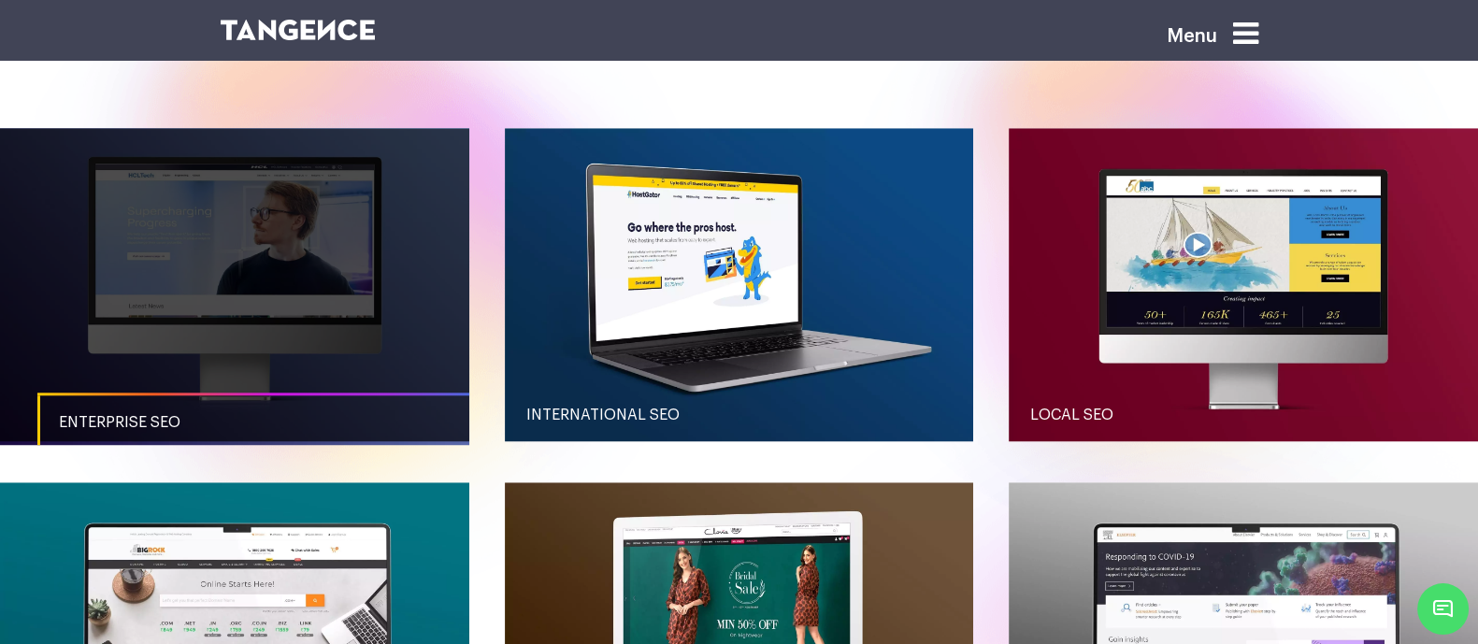
click at [207, 269] on link "button" at bounding box center [234, 284] width 469 height 312
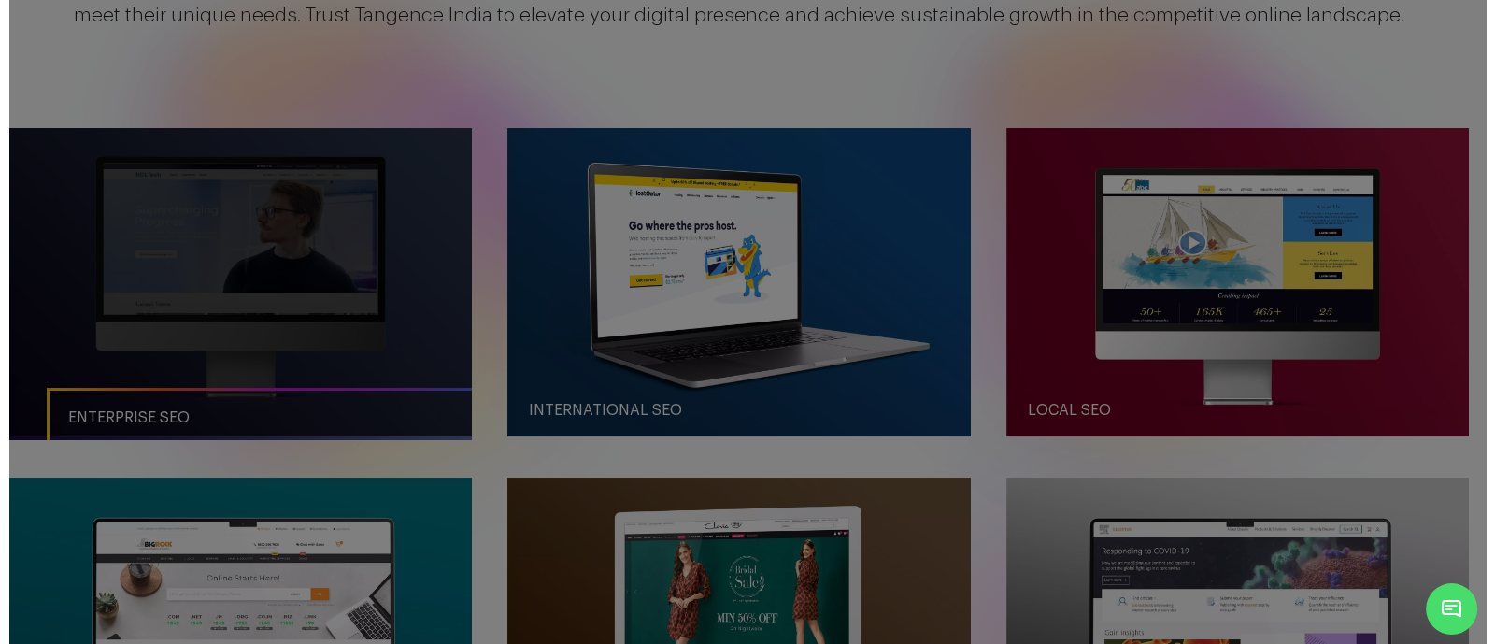
scroll to position [0, 0]
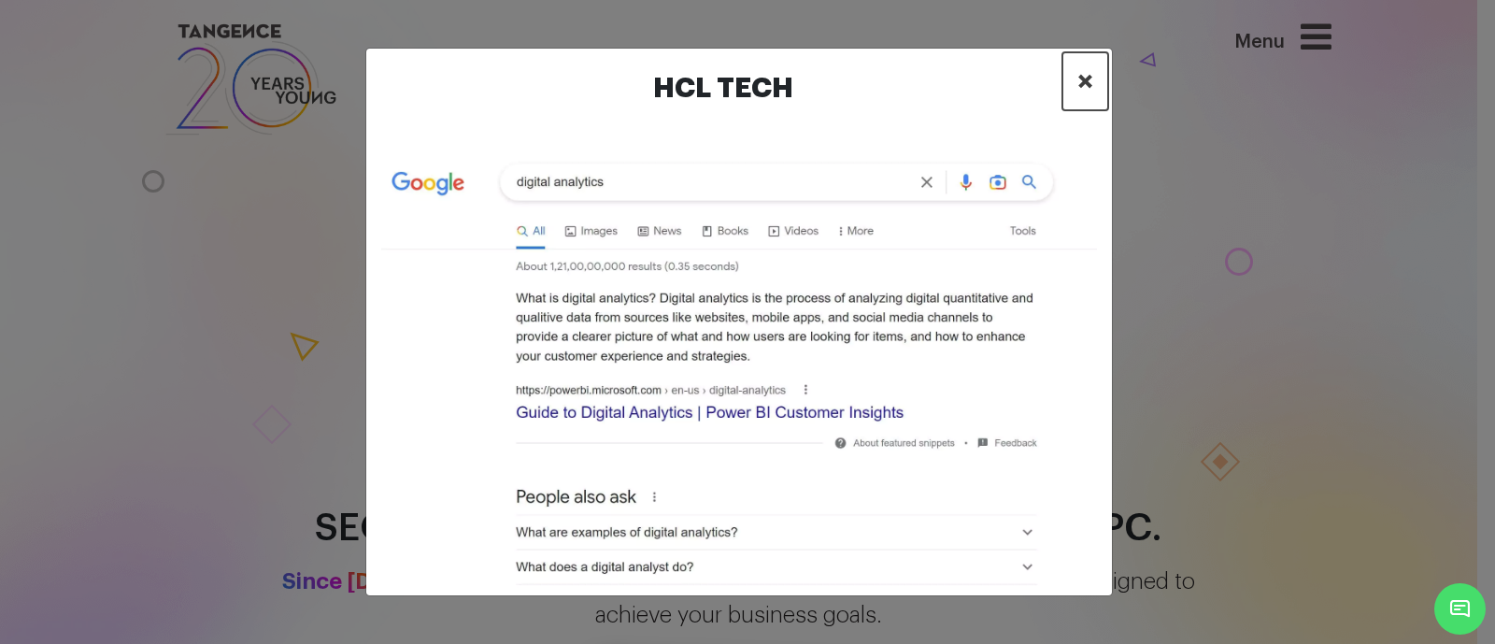
click at [1092, 77] on span "×" at bounding box center [1086, 81] width 16 height 28
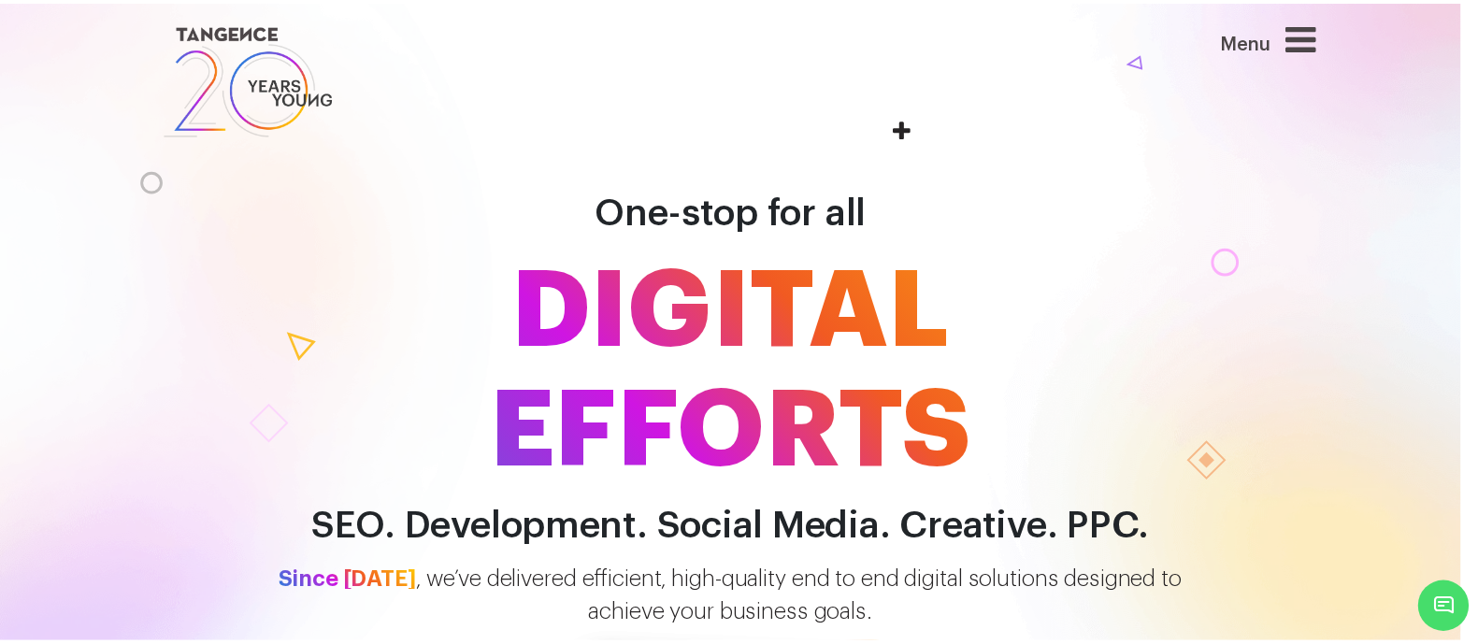
scroll to position [2049, 0]
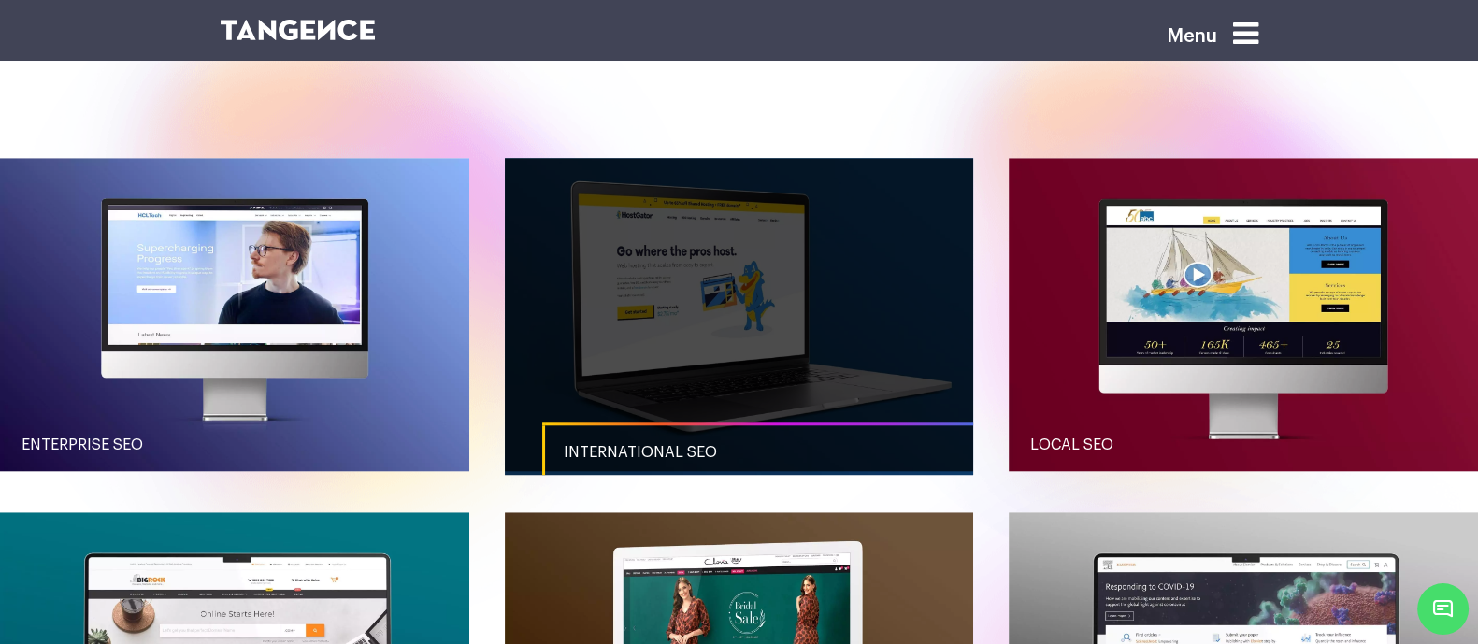
click at [673, 312] on link "button" at bounding box center [739, 314] width 469 height 312
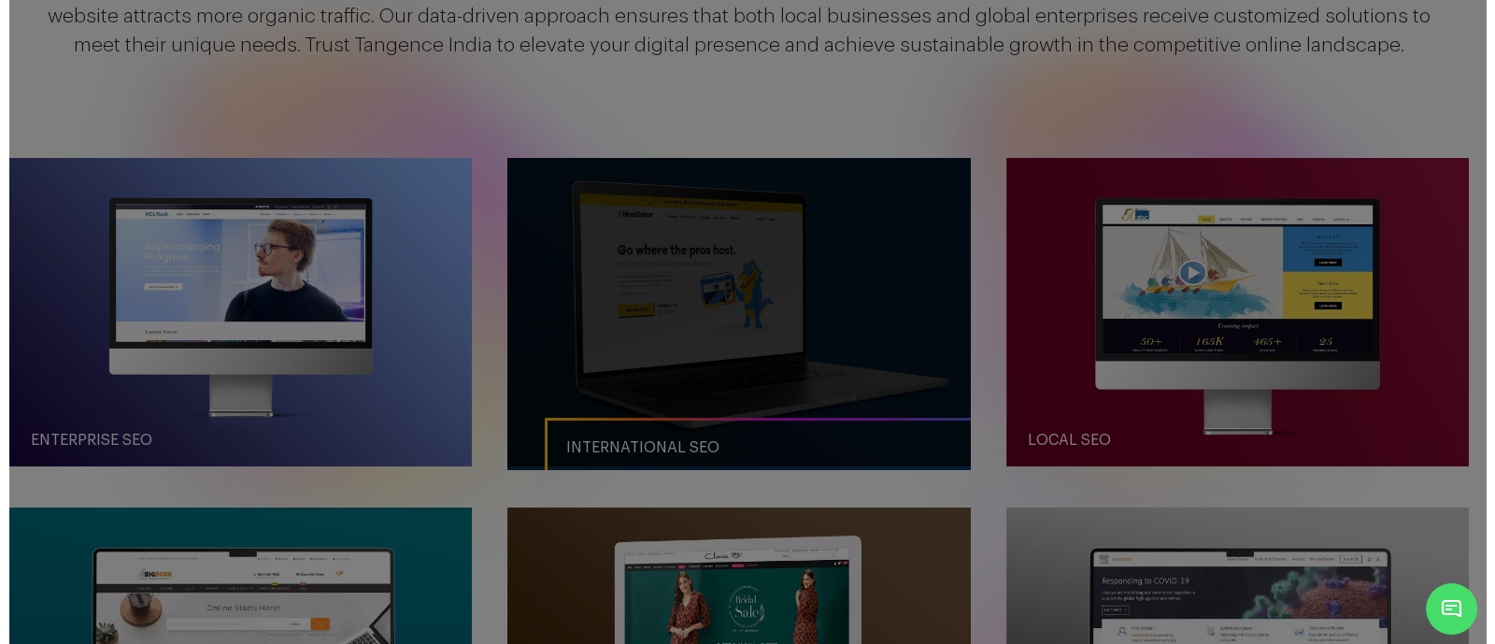
scroll to position [0, 0]
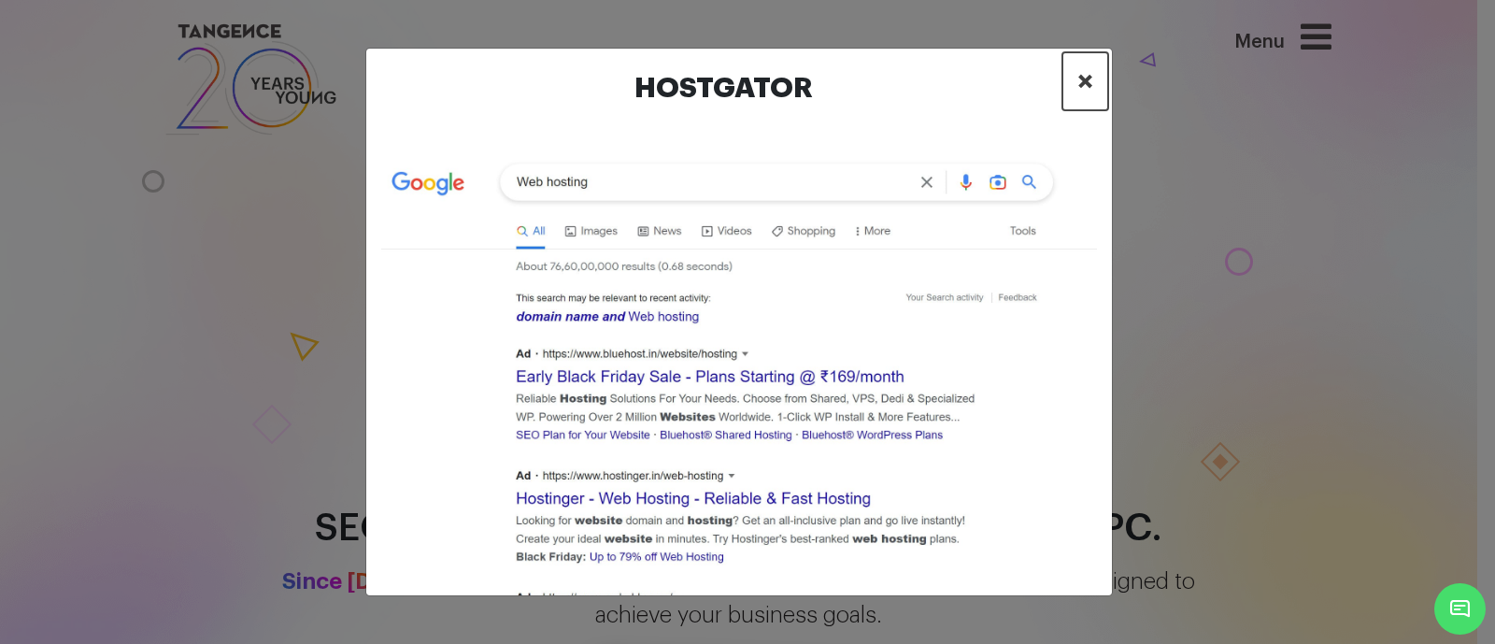
click at [1084, 74] on span "×" at bounding box center [1086, 81] width 16 height 28
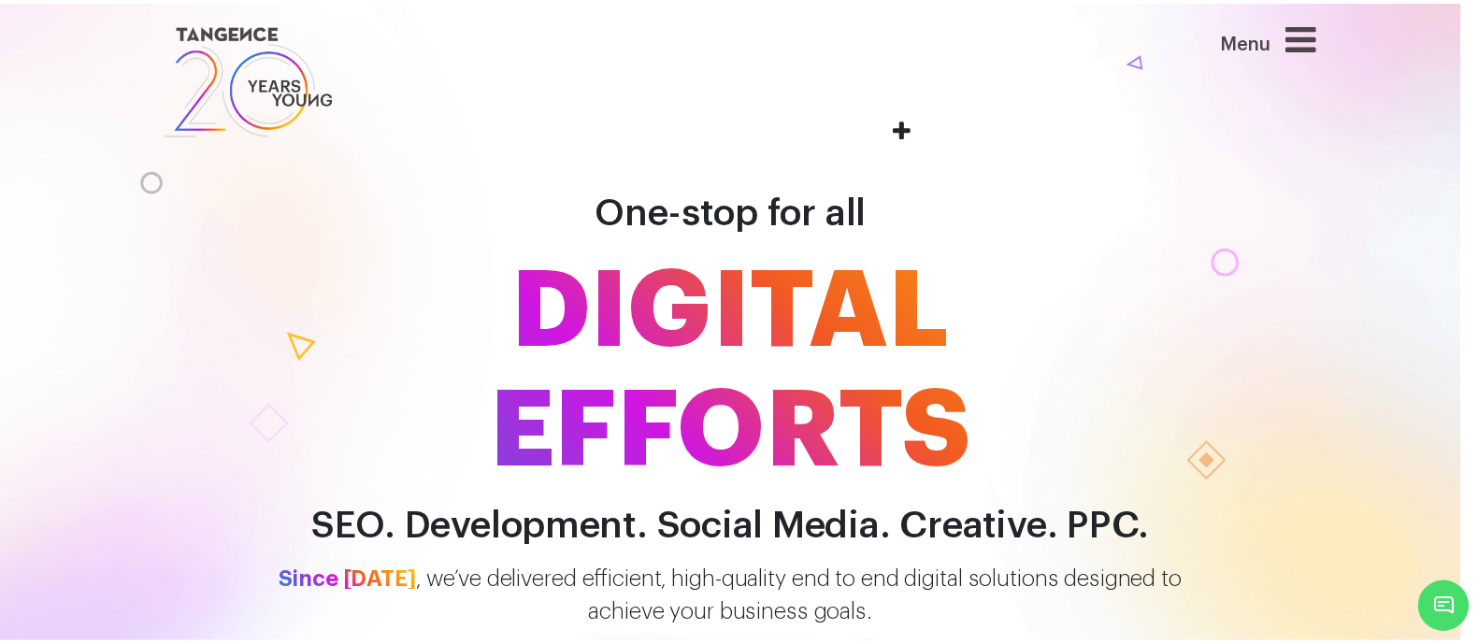
scroll to position [2049, 0]
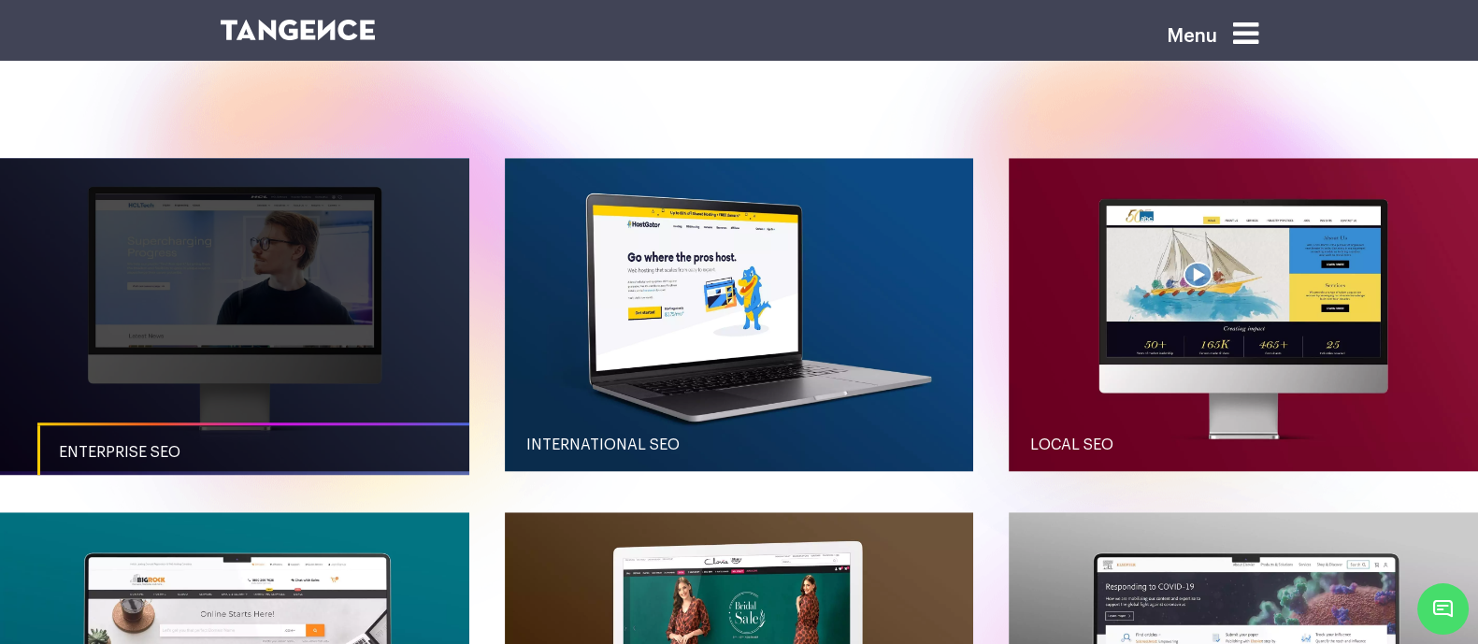
click at [375, 405] on link "button" at bounding box center [234, 314] width 469 height 312
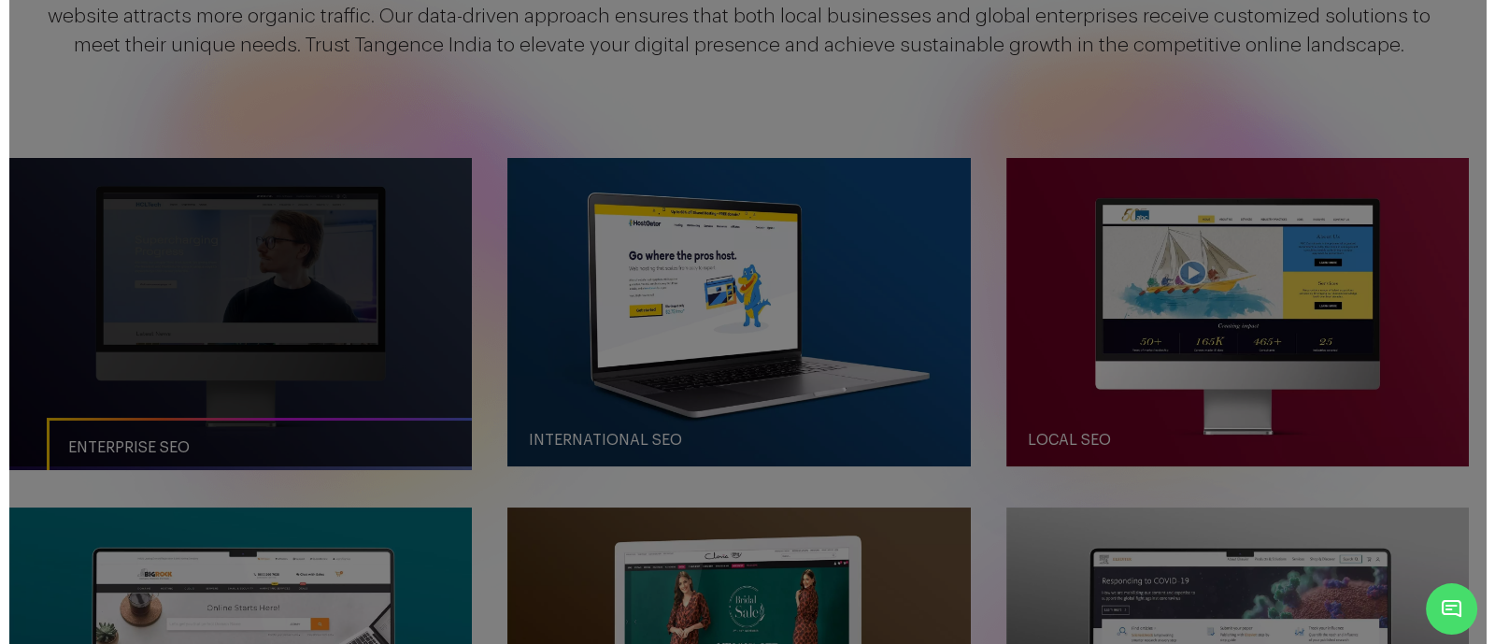
scroll to position [0, 0]
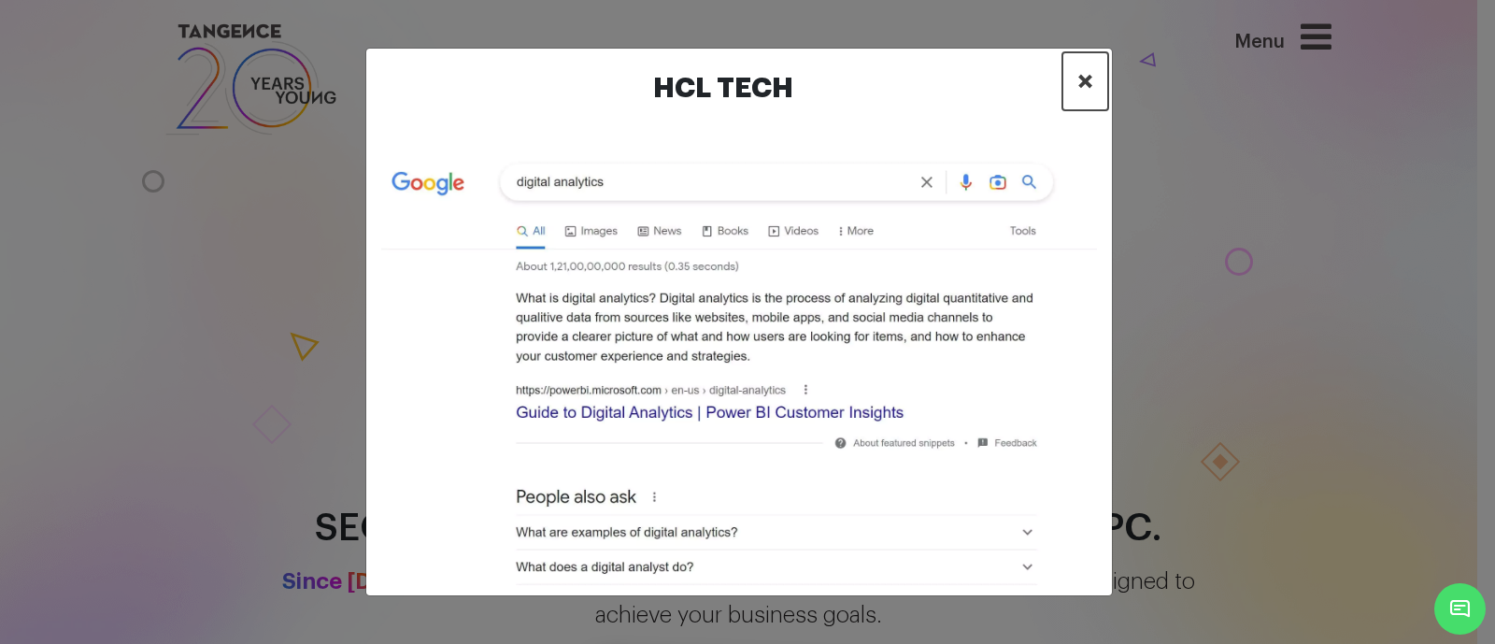
click at [1086, 82] on span "×" at bounding box center [1086, 81] width 16 height 28
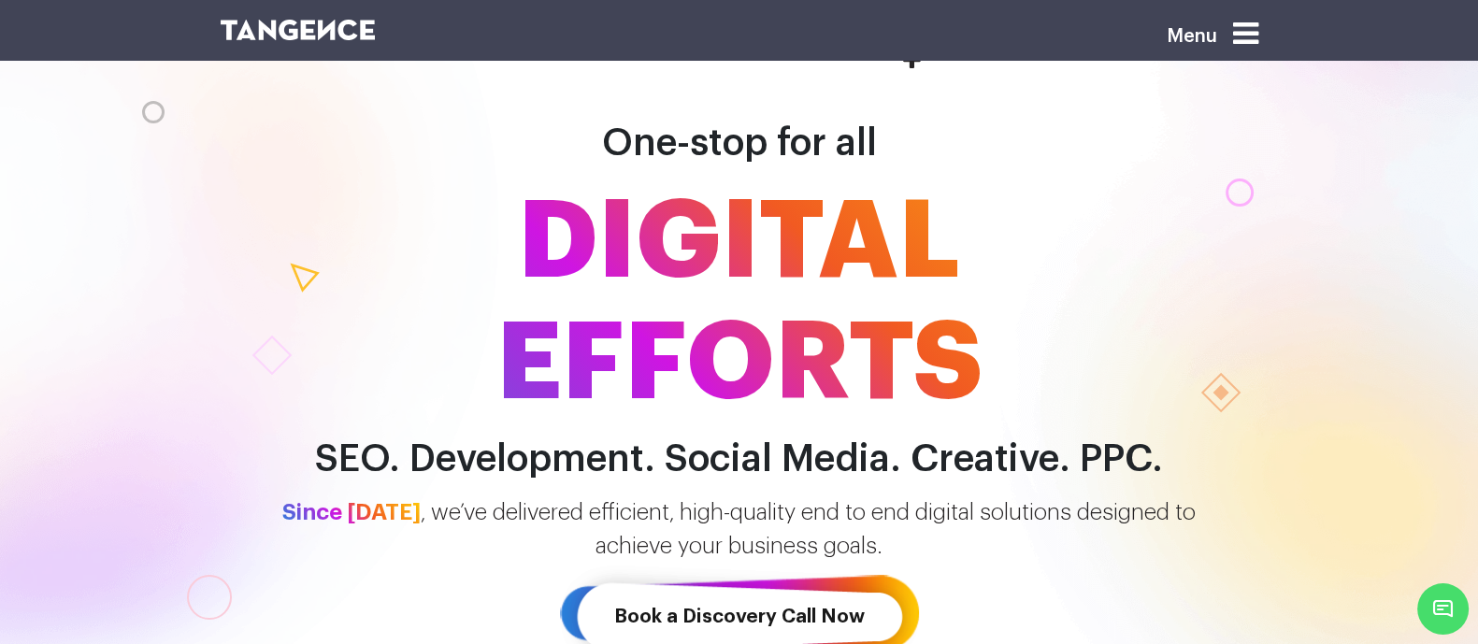
scroll to position [153, 0]
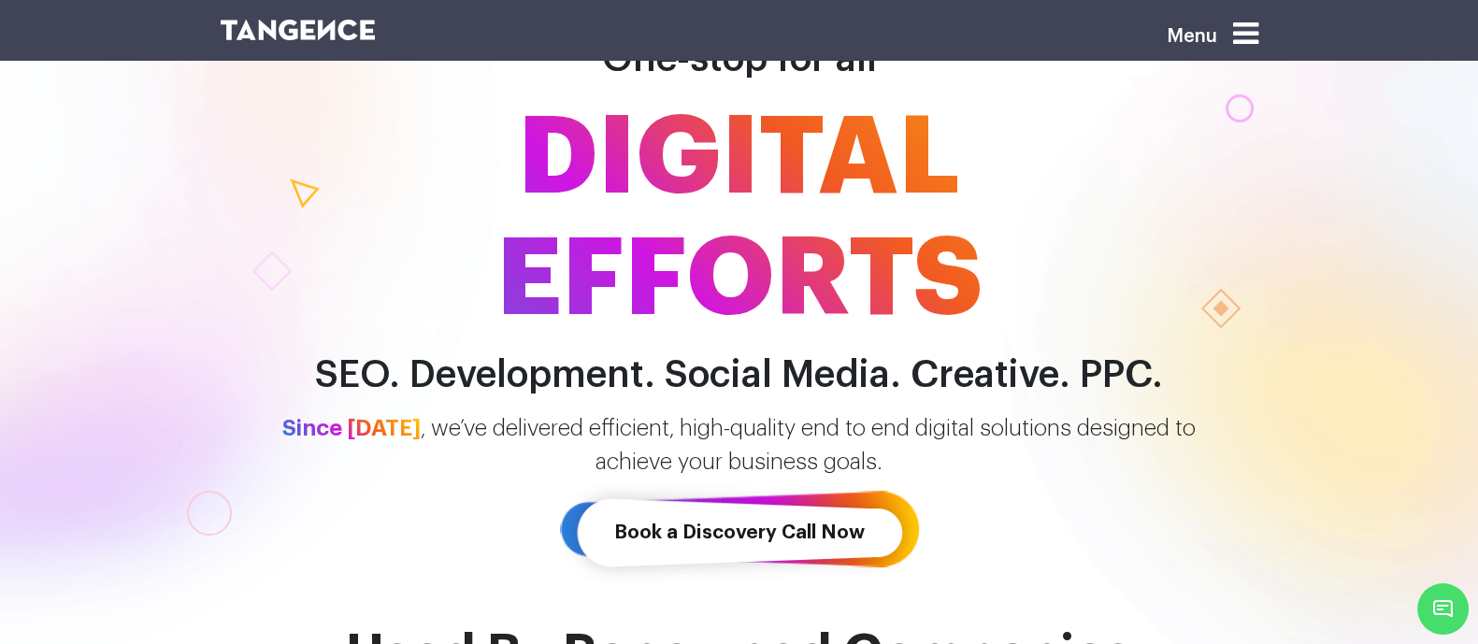
click at [1088, 218] on span "DIGITAL EFFORTS" at bounding box center [739, 218] width 1065 height 243
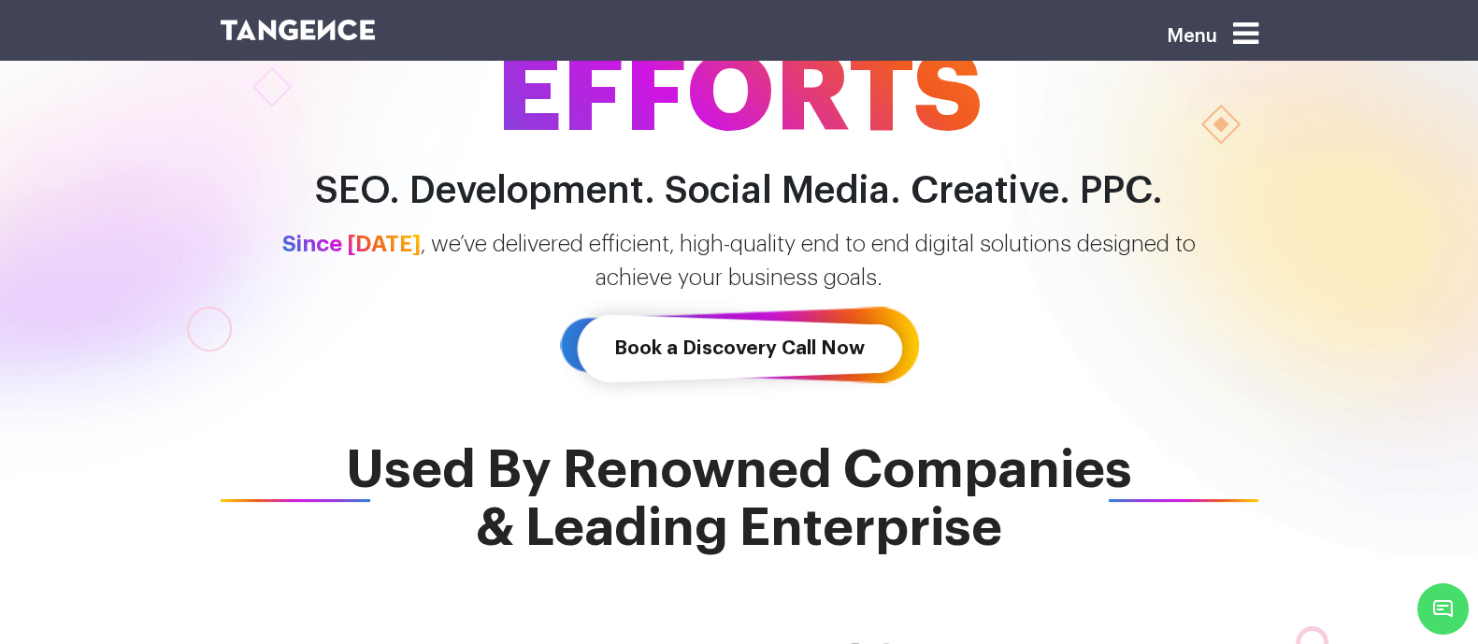
scroll to position [0, 0]
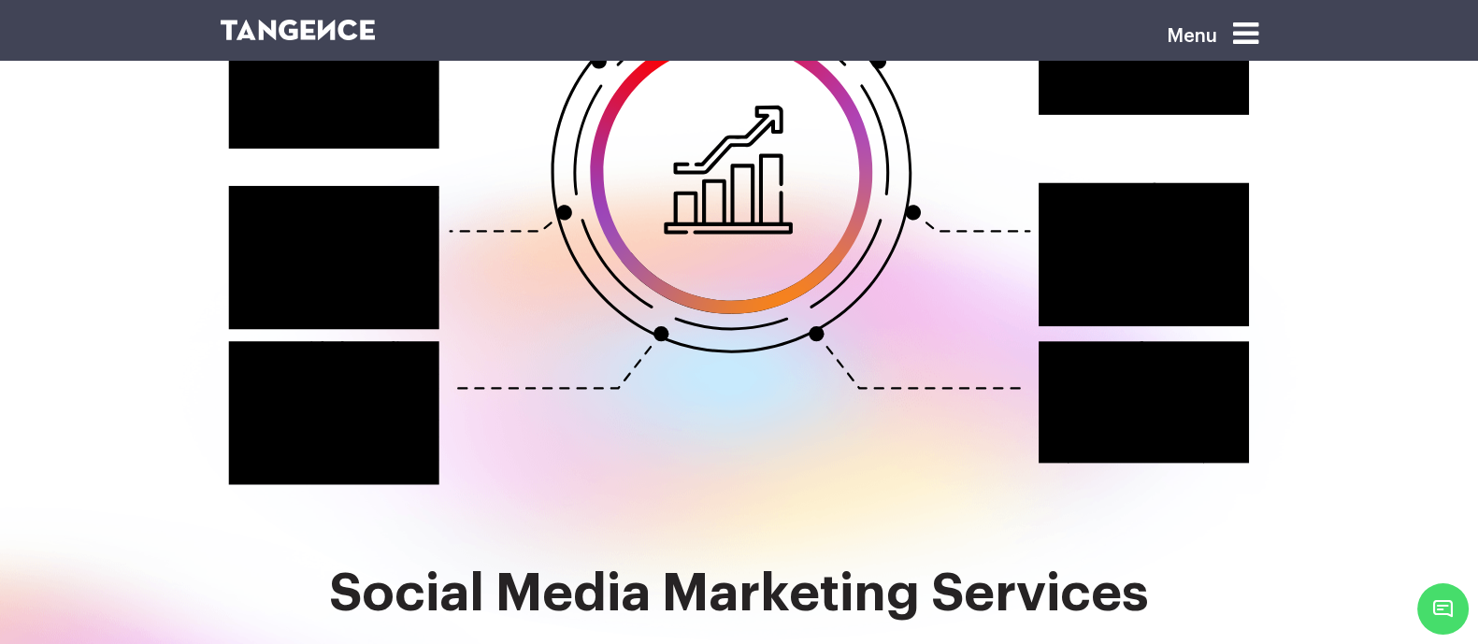
scroll to position [2864, 0]
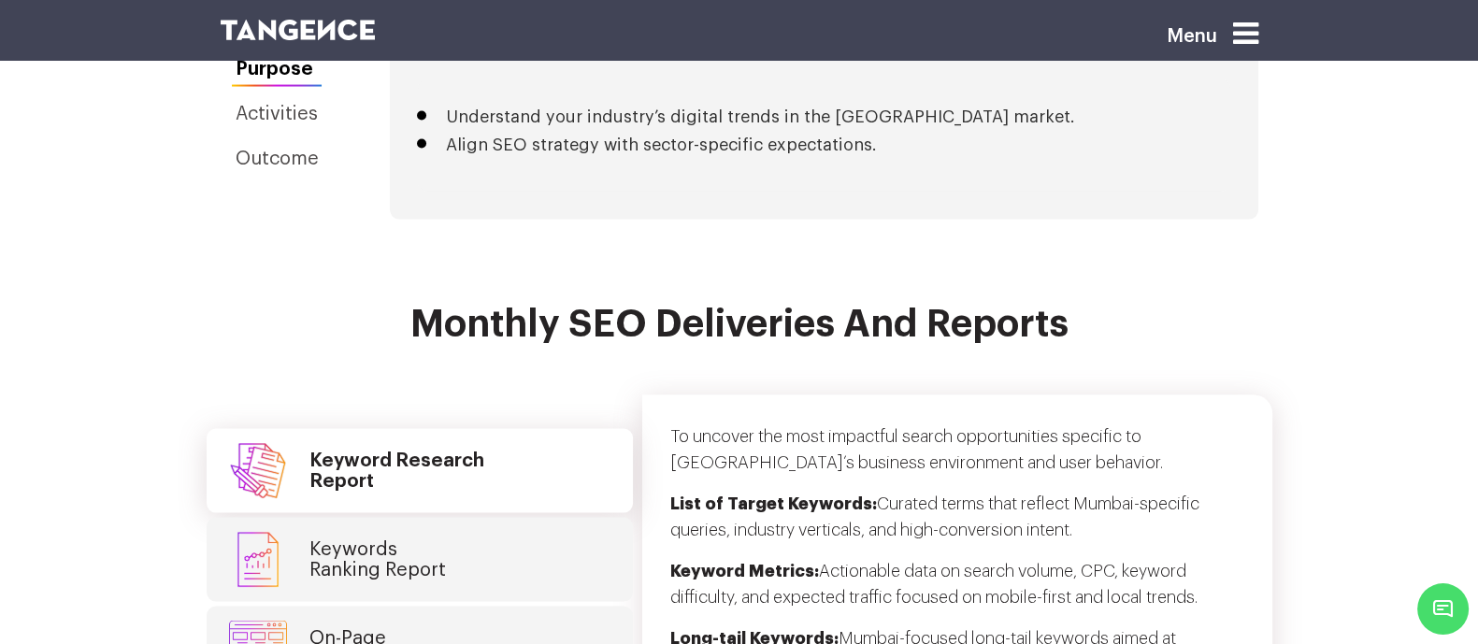
scroll to position [4711, 0]
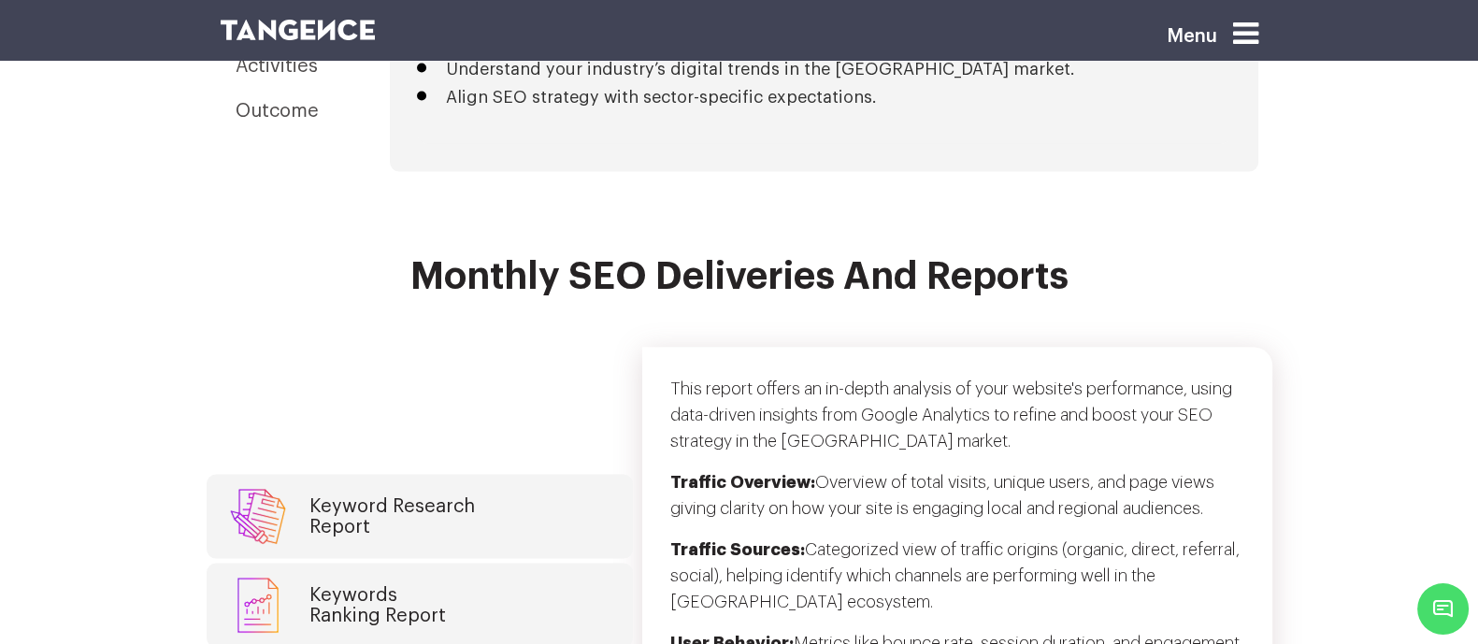
scroll to position [4759, 0]
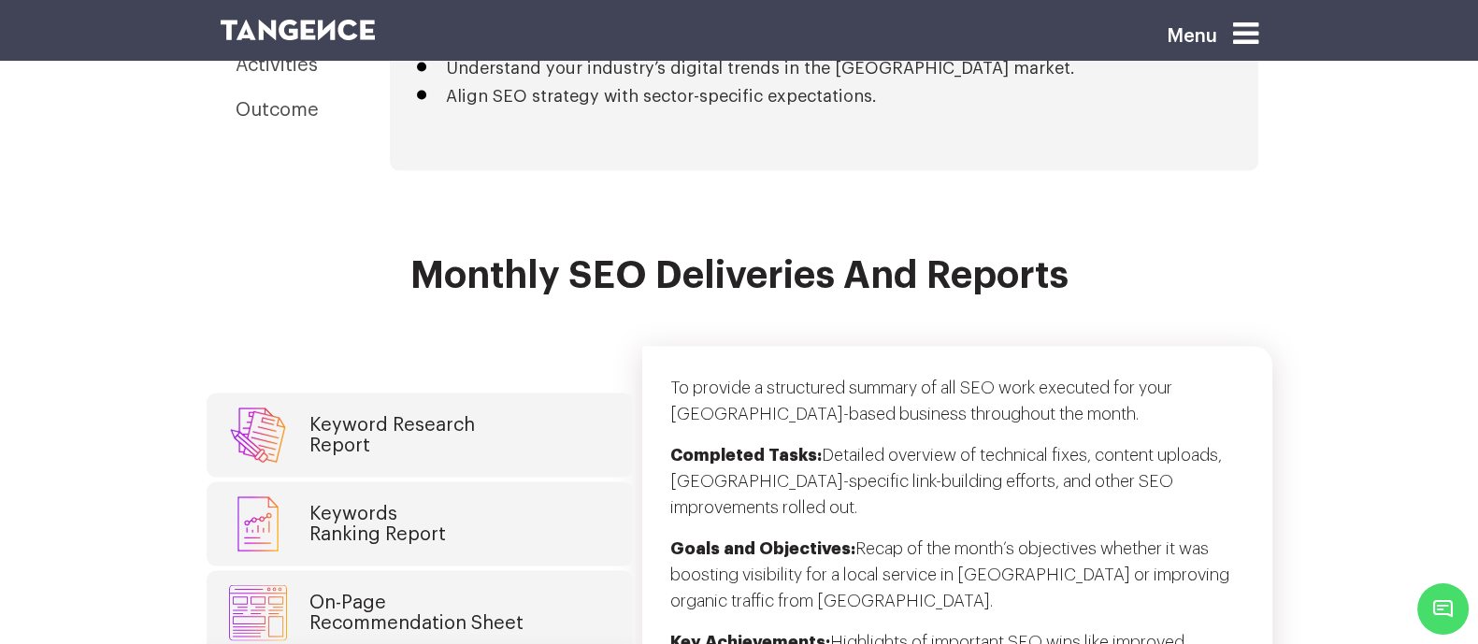
drag, startPoint x: 801, startPoint y: 477, endPoint x: 1007, endPoint y: 490, distance: 206.0
click at [1007, 490] on section "Monthly SEO Deliveries and Reports Keyword Research Report Keywords Ranking Rep…" at bounding box center [739, 570] width 1478 height 630
drag, startPoint x: 649, startPoint y: 472, endPoint x: 1034, endPoint y: 519, distance: 387.9
click at [1034, 519] on section "Monthly SEO Deliveries and Reports Keyword Research Report Keywords Ranking Rep…" at bounding box center [739, 570] width 1478 height 630
copy p "Upcoming Tasks: A preview of what’s next: from expanding content hubs to optimi…"
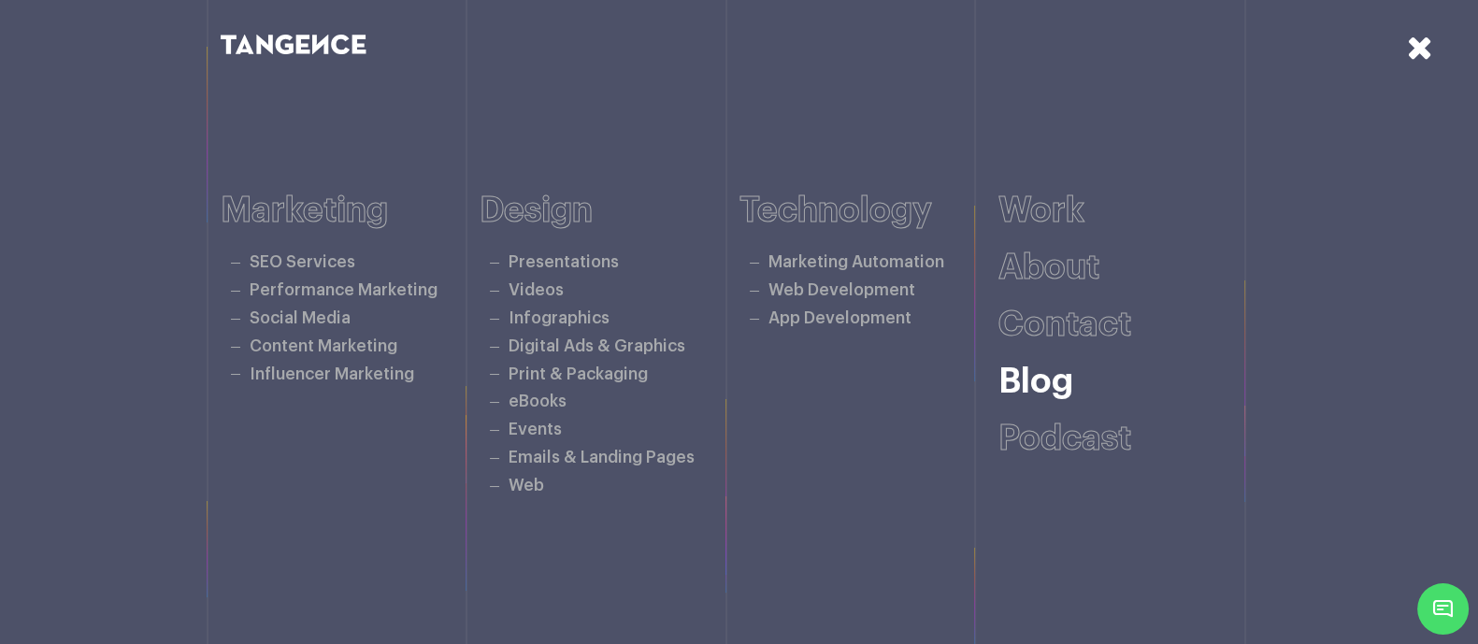
click at [1061, 378] on link "Blog" at bounding box center [1035, 381] width 75 height 35
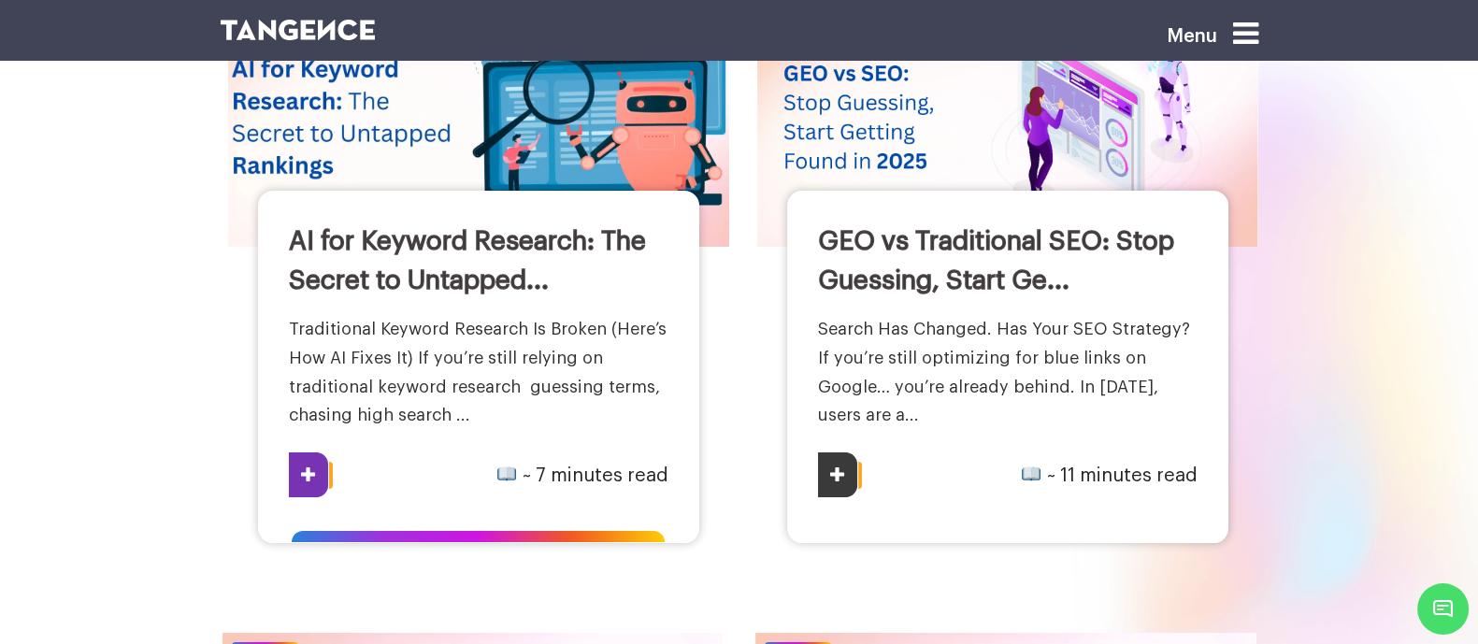
scroll to position [322, 0]
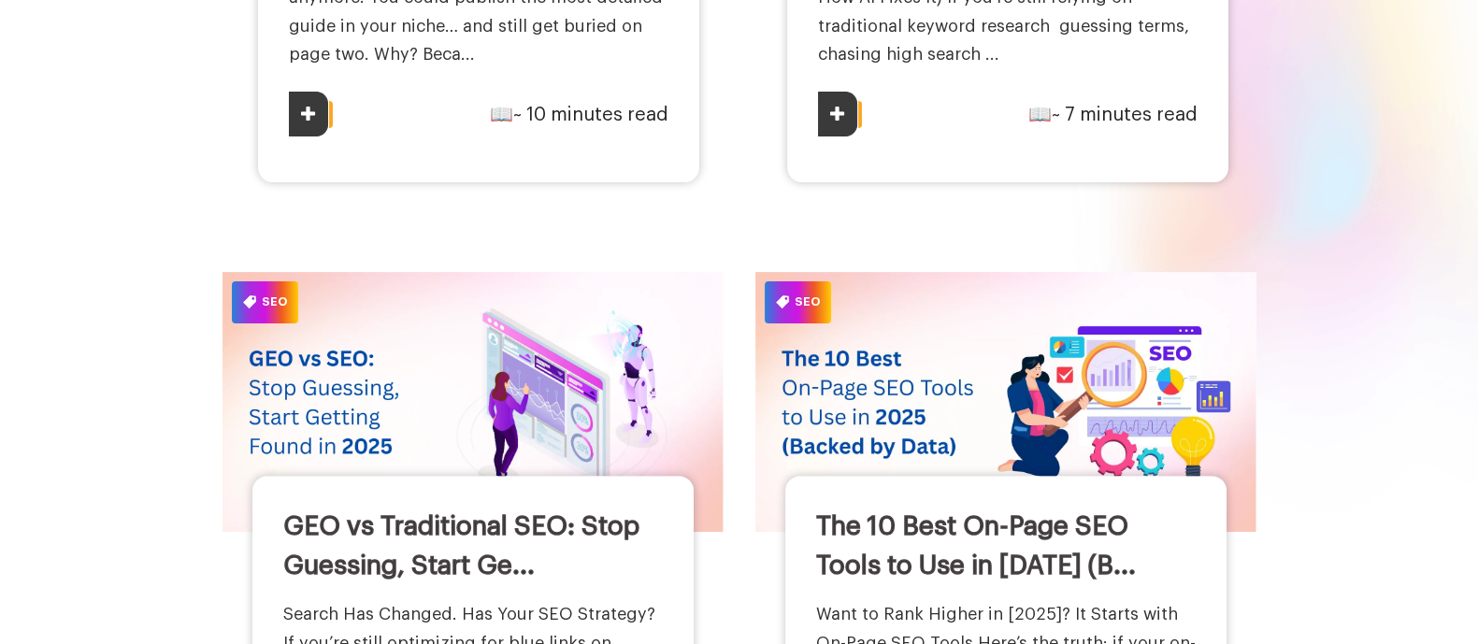
scroll to position [696, 0]
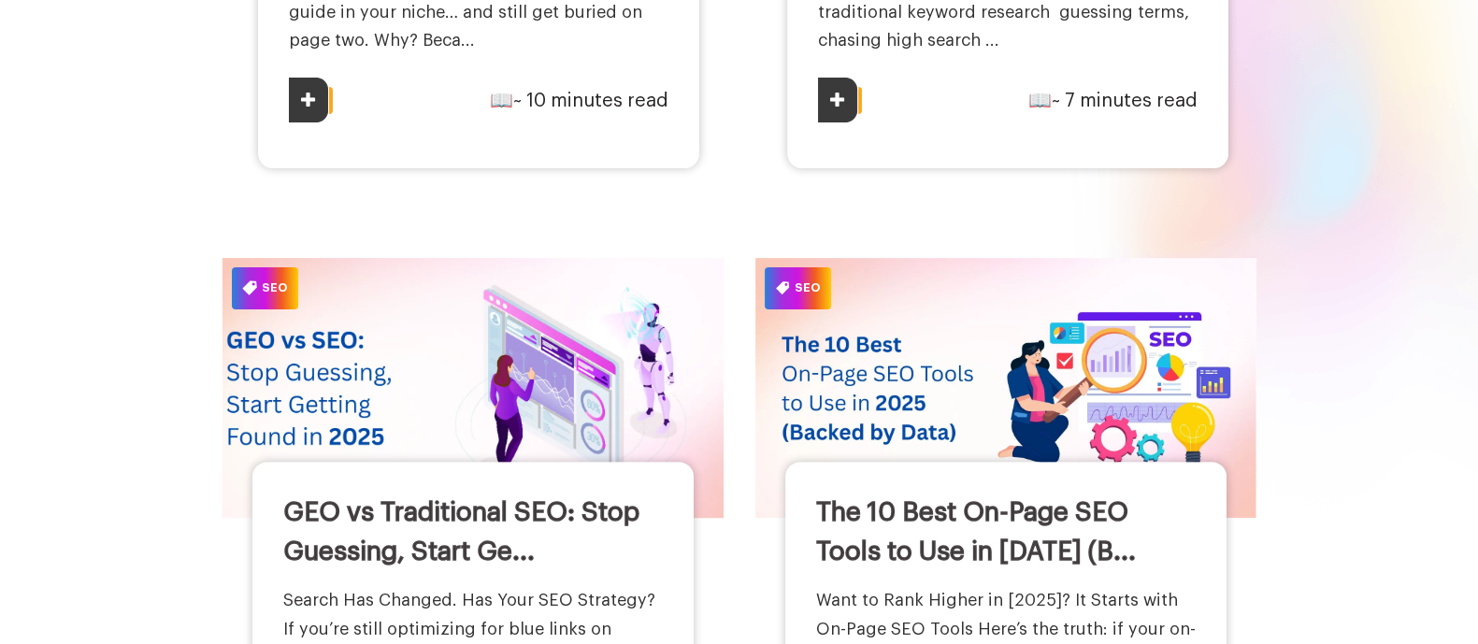
click at [481, 459] on img at bounding box center [472, 388] width 551 height 286
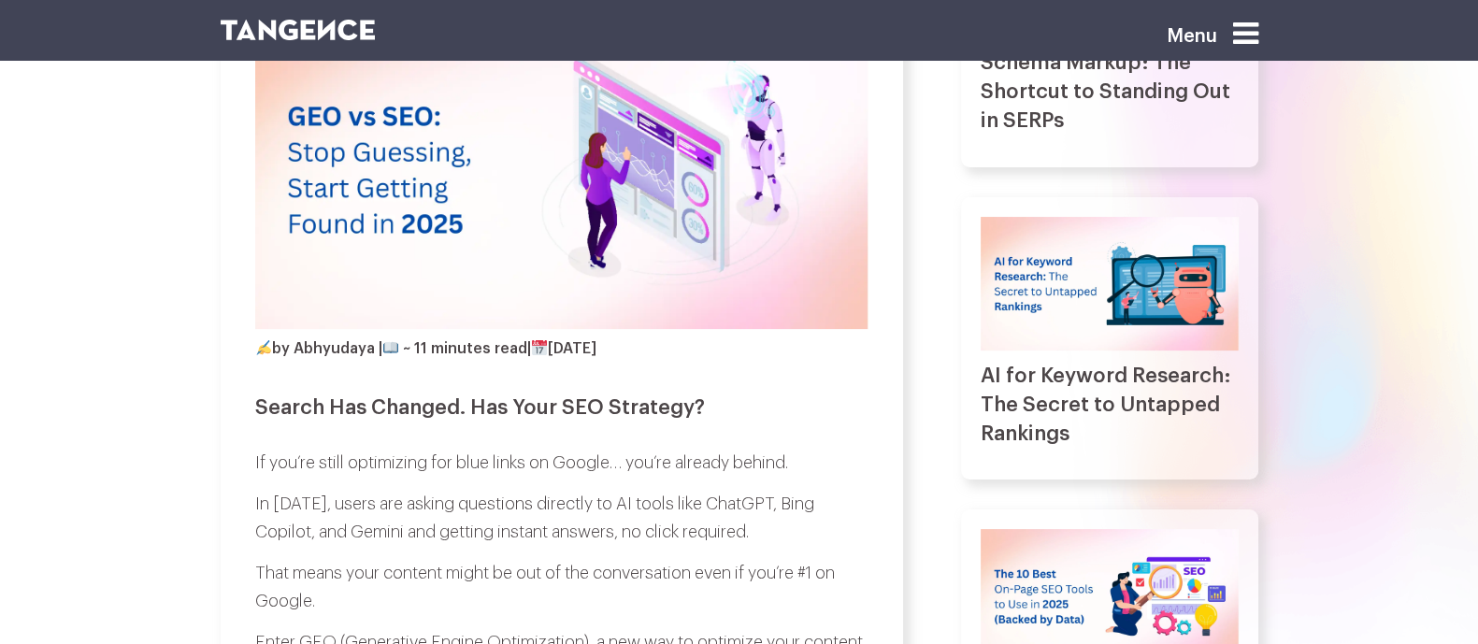
scroll to position [469, 0]
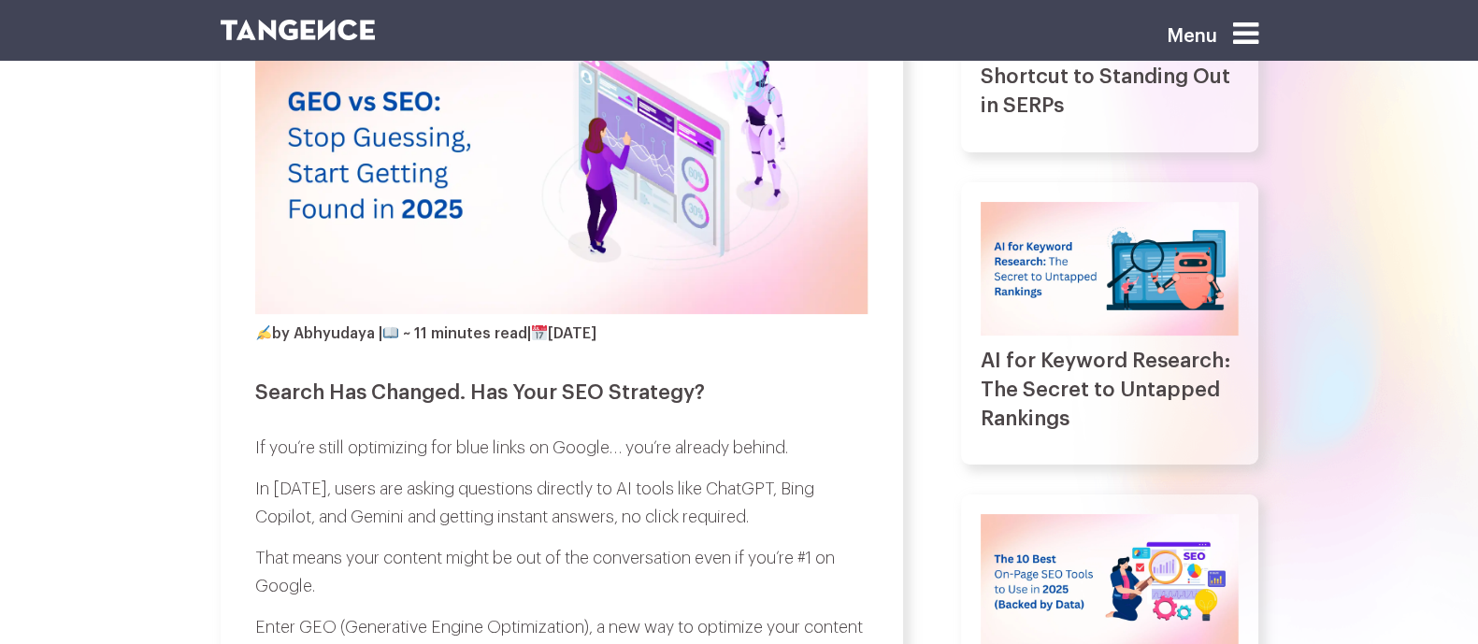
click at [255, 404] on h2 "Search Has Changed. Has Your SEO Strategy?" at bounding box center [561, 392] width 613 height 22
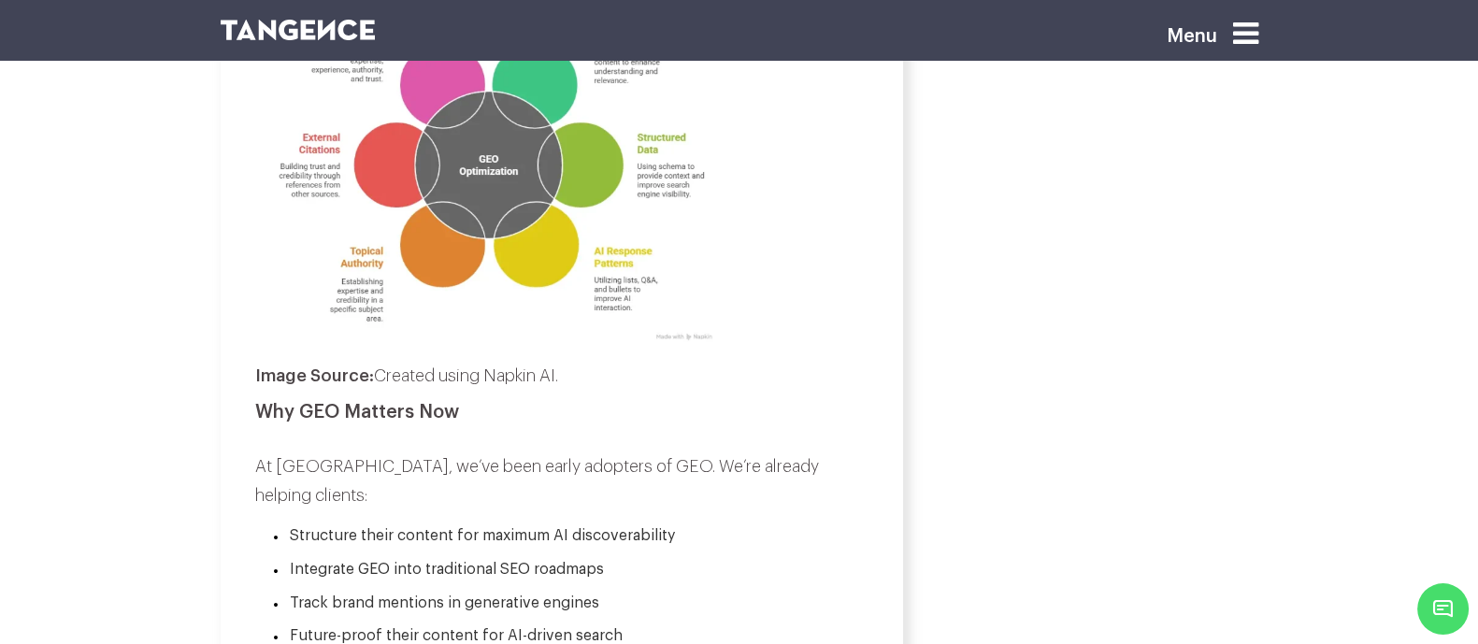
scroll to position [5245, 0]
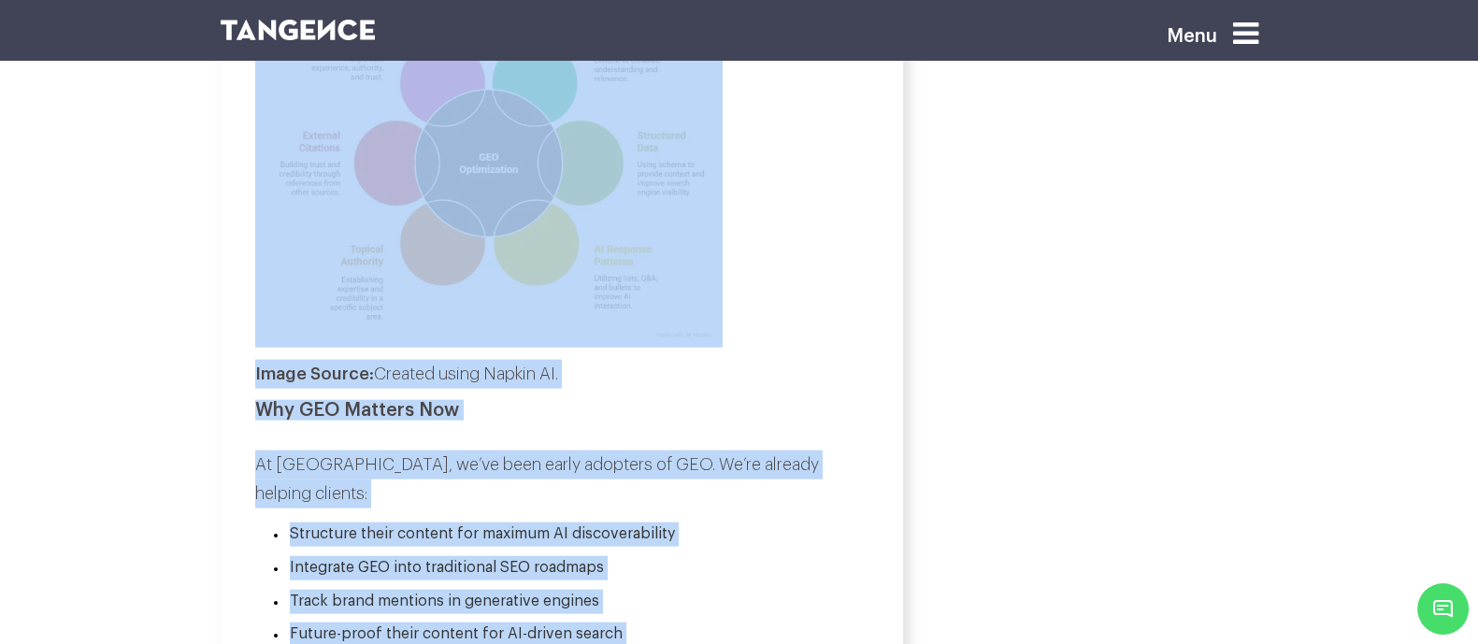
copy div "Search Has Changed. Has Your SEO Strategy? If you’re still optimizing for blue …"
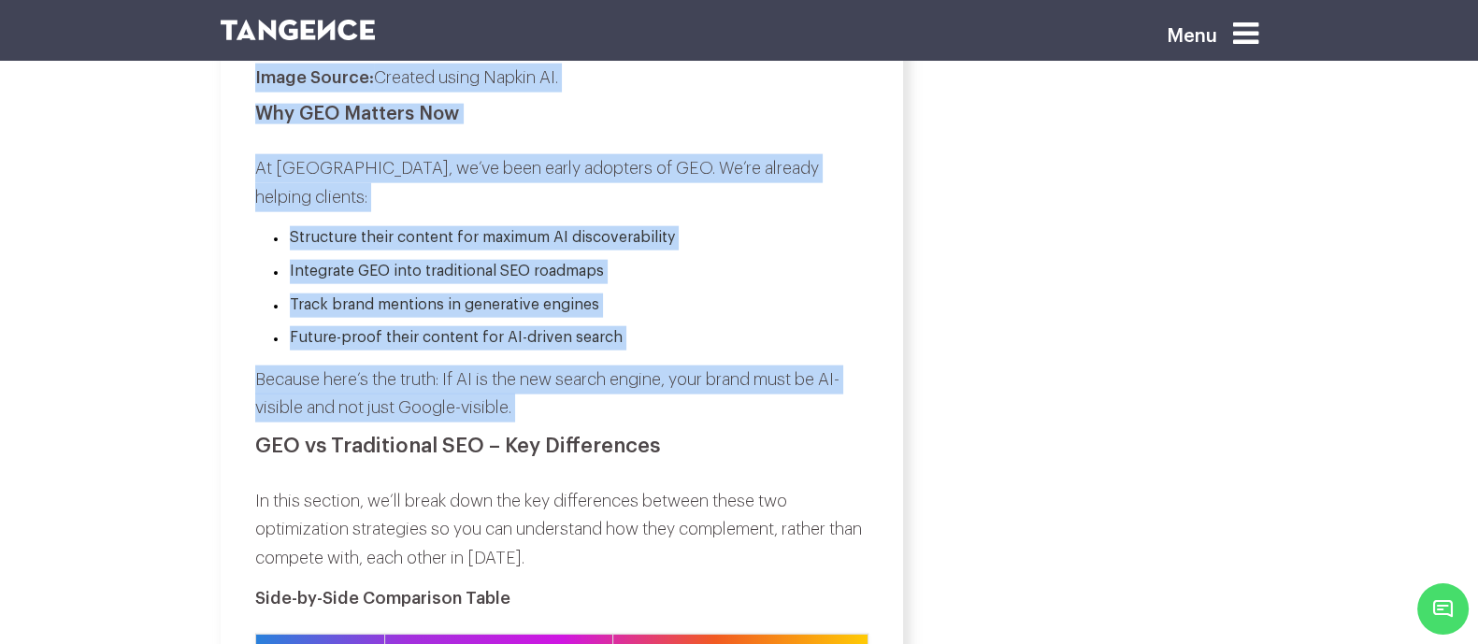
scroll to position [5544, 0]
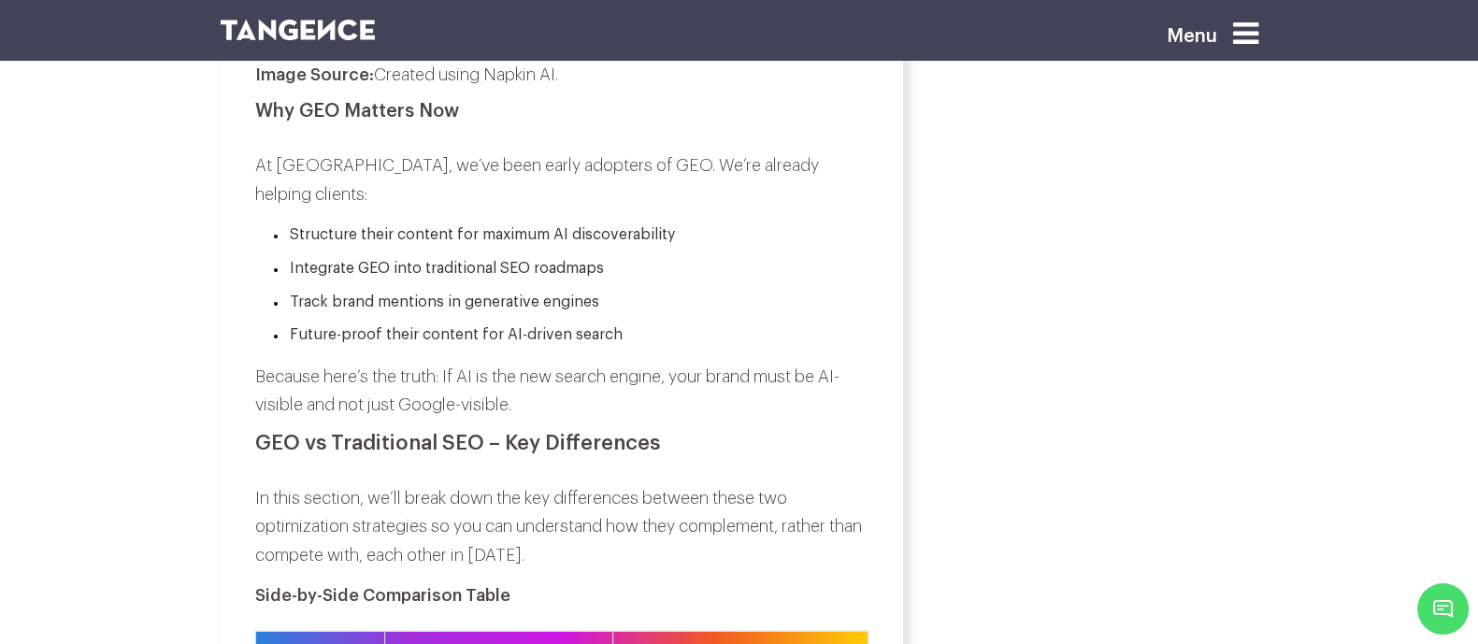
click at [255, 432] on h2 "GEO vs Traditional SEO – Key Differences" at bounding box center [561, 443] width 613 height 22
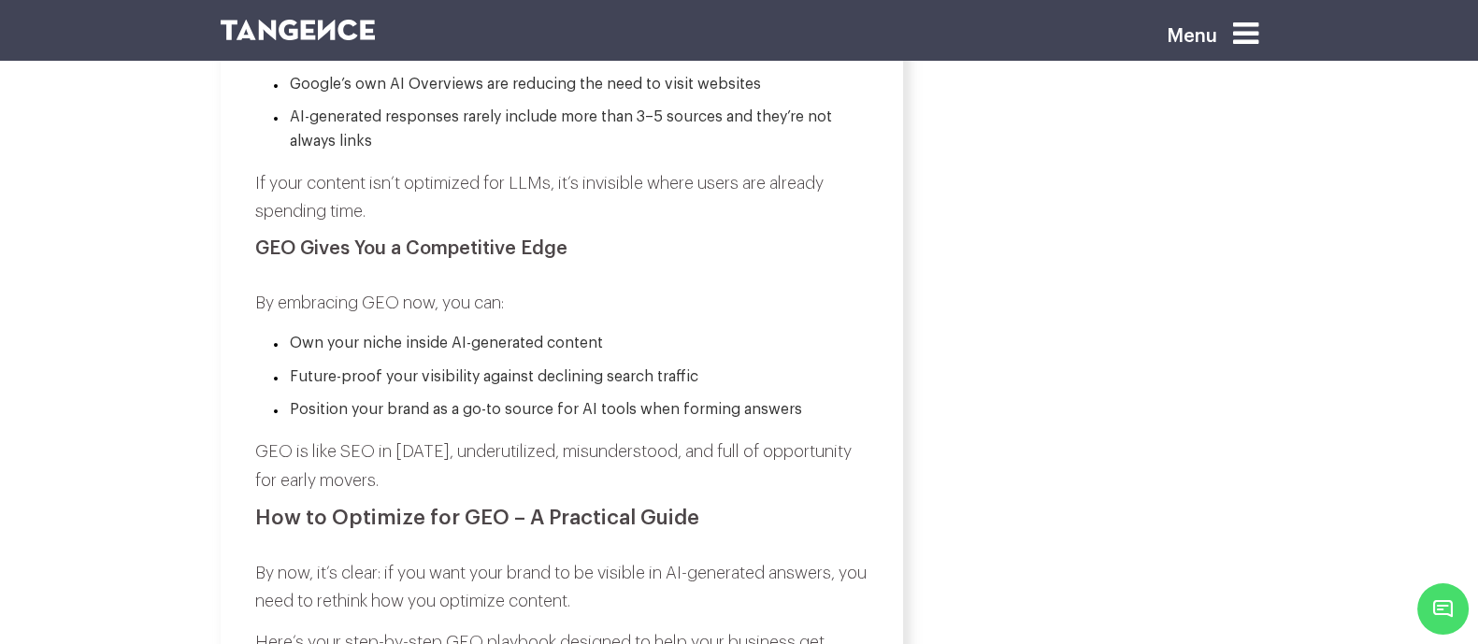
scroll to position [7912, 0]
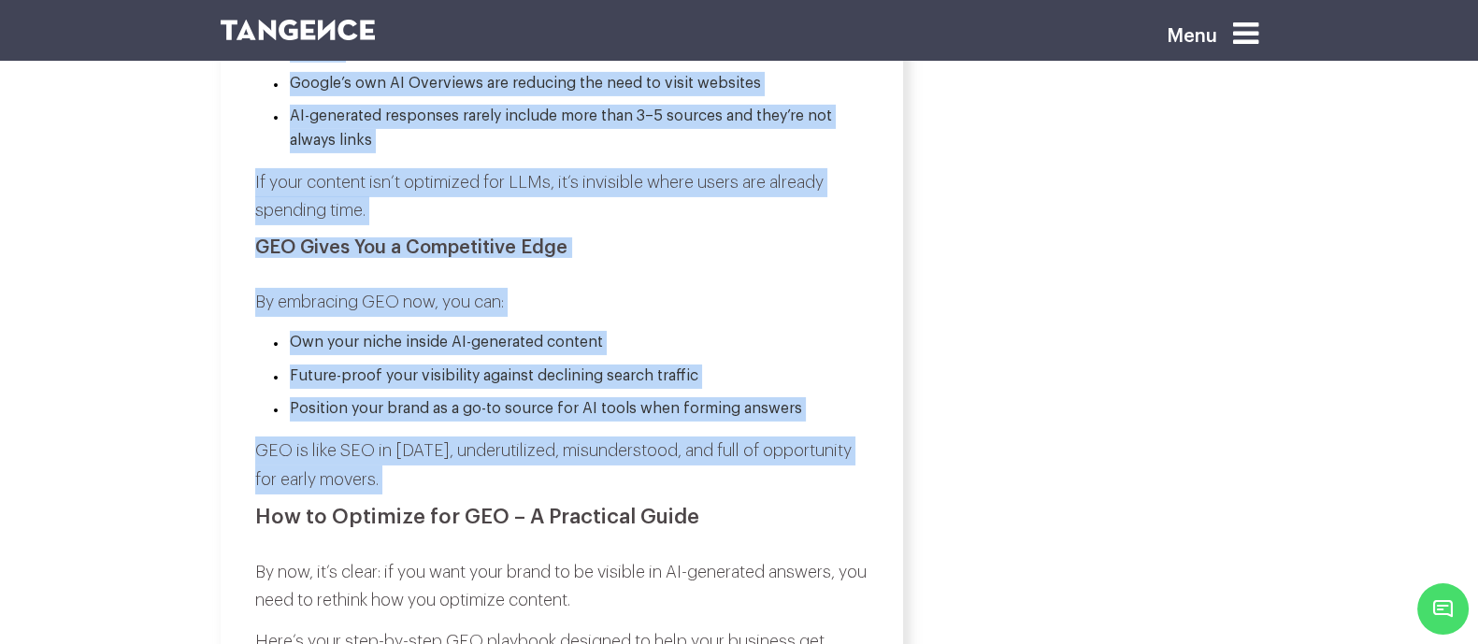
click at [356, 436] on p "GEO is like SEO in 2010, underutilized, misunderstood, and full of opportunity …" at bounding box center [561, 464] width 613 height 57
copy div "GEO vs Traditional SEO – Key Differences In this section, we’ll break down the …"
click at [832, 331] on ul "Own your niche inside AI-generated content Future-proof your visibility against…" at bounding box center [561, 376] width 613 height 91
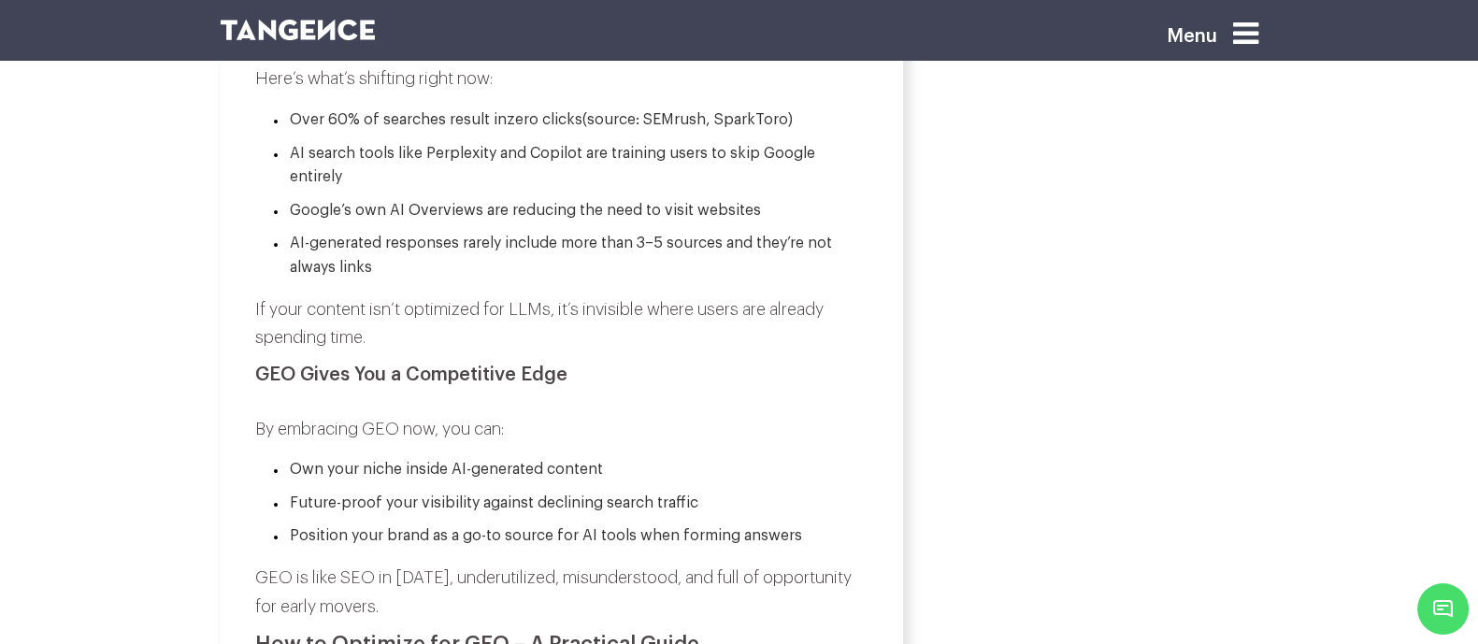
scroll to position [7784, 0]
click at [1258, 30] on icon at bounding box center [1245, 34] width 25 height 30
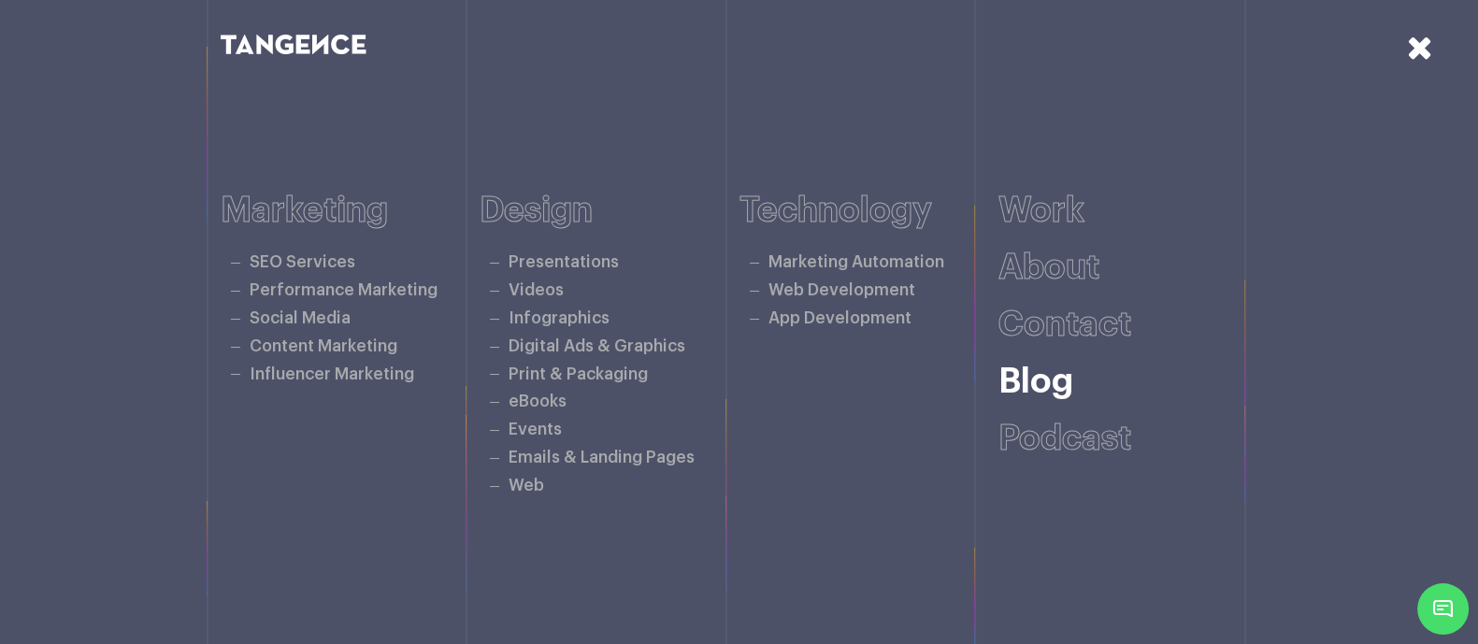
click at [1061, 376] on link "Blog" at bounding box center [1035, 381] width 75 height 35
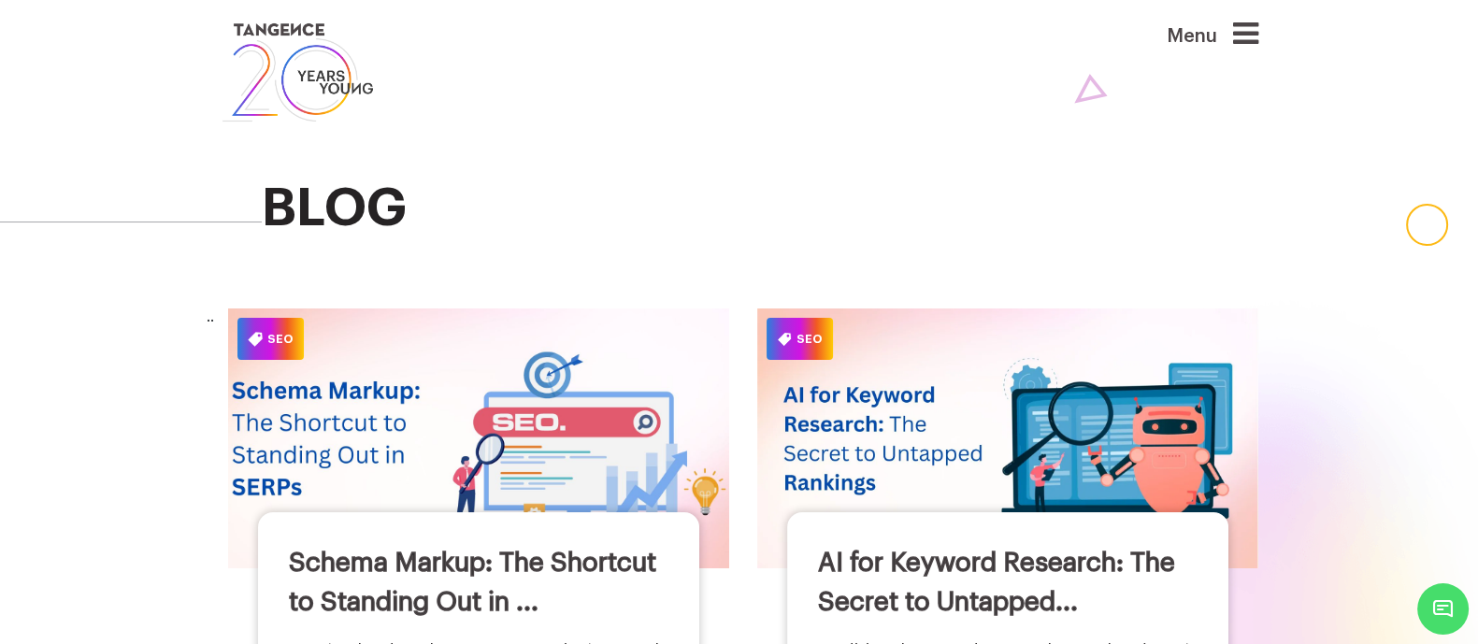
scroll to position [89, 0]
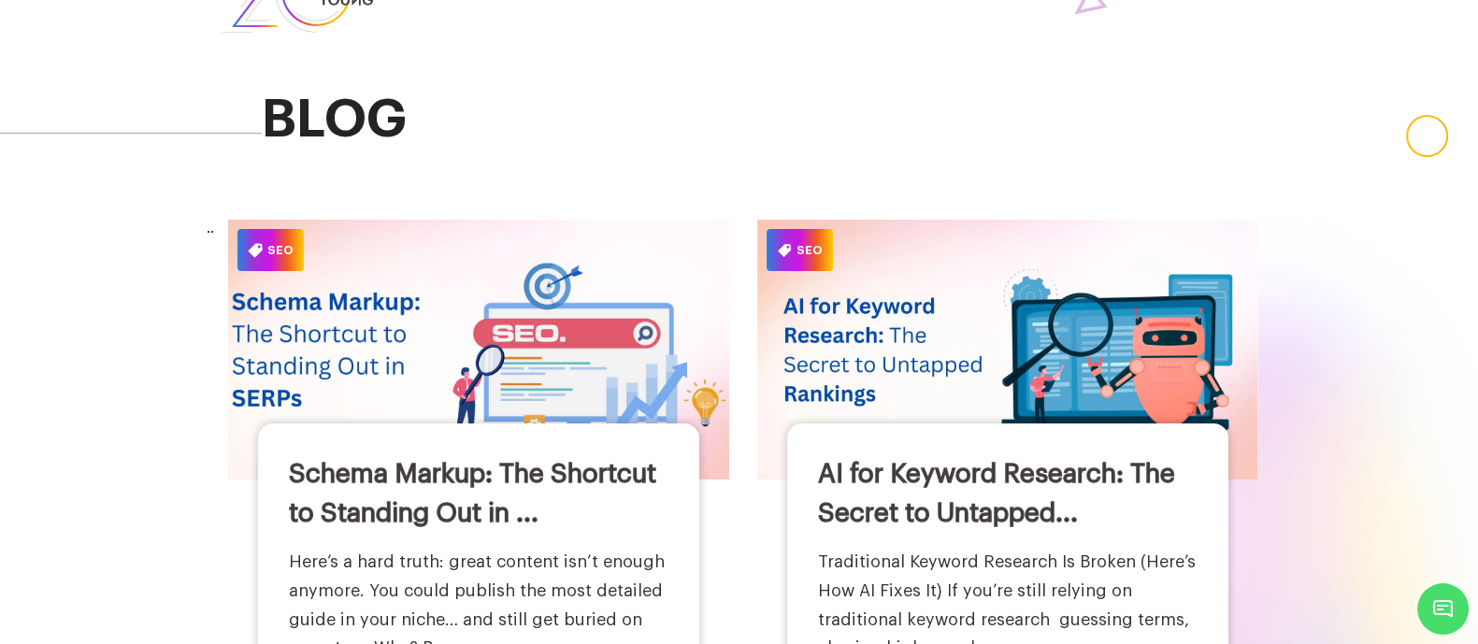
click at [421, 454] on h3 "Schema Markup: The Shortcut to Standing Out in ..." at bounding box center [478, 493] width 379 height 79
